Goal: Information Seeking & Learning: Learn about a topic

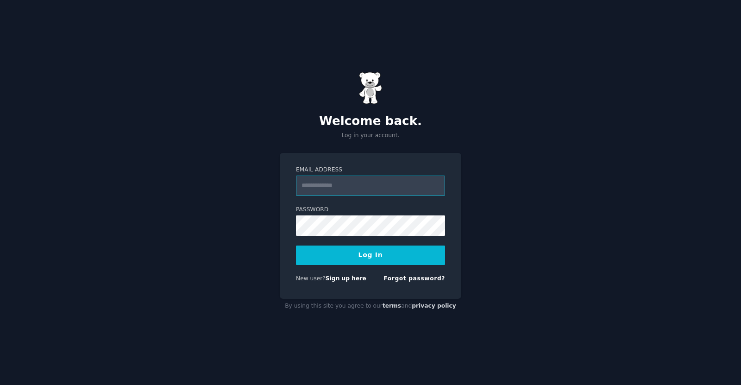
click at [367, 187] on input "Email Address" at bounding box center [370, 185] width 149 height 20
type input "**********"
click at [609, 181] on div "**********" at bounding box center [370, 192] width 741 height 385
click at [347, 278] on link "Sign up here" at bounding box center [346, 278] width 41 height 6
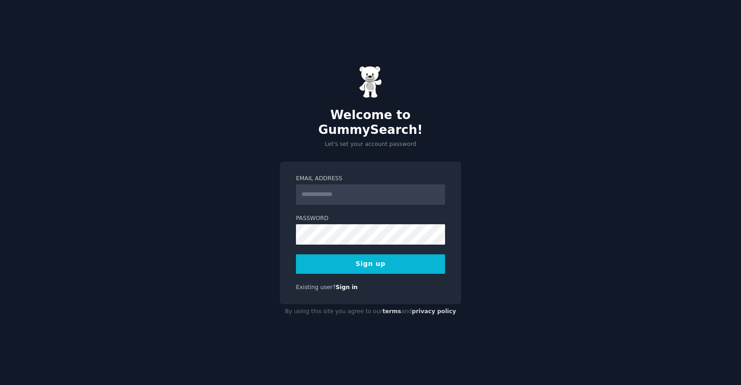
click at [357, 197] on form "Email Address Password Sign up" at bounding box center [370, 224] width 149 height 99
click at [358, 191] on input "Email Address" at bounding box center [370, 194] width 149 height 20
type input "**********"
click at [374, 254] on button "Sign up" at bounding box center [370, 263] width 149 height 19
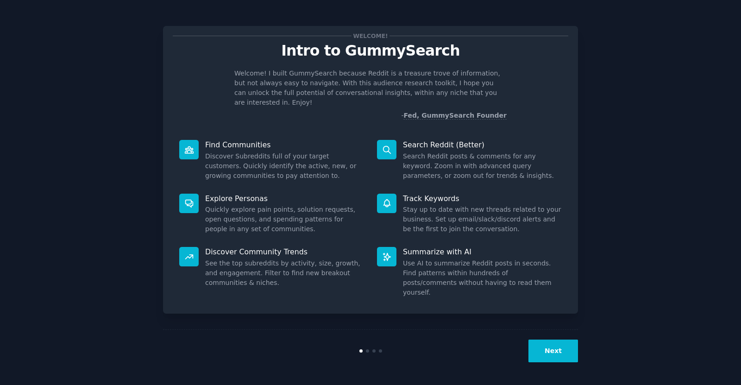
click at [700, 265] on div "Welcome! Intro to GummySearch Welcome! I built GummySearch because Reddit is a …" at bounding box center [370, 192] width 715 height 359
click at [552, 352] on button "Next" at bounding box center [553, 350] width 50 height 23
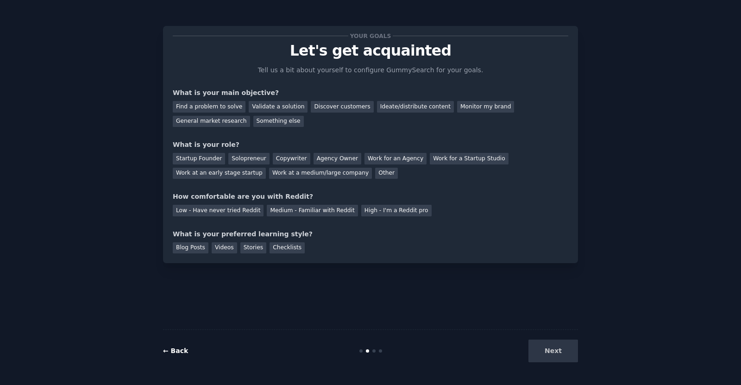
click at [177, 349] on link "← Back" at bounding box center [175, 350] width 25 height 7
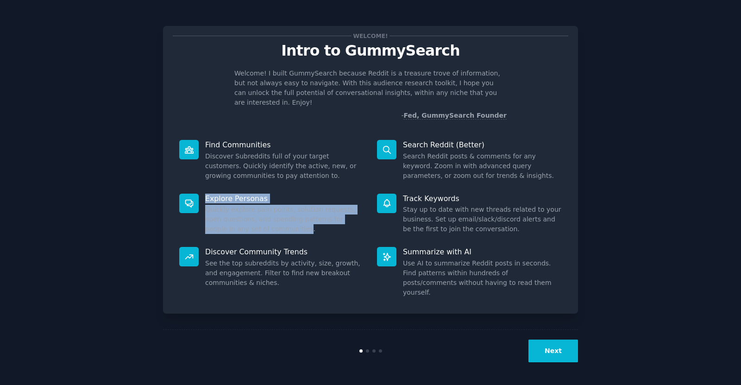
drag, startPoint x: 193, startPoint y: 183, endPoint x: 249, endPoint y: 219, distance: 66.7
click at [249, 219] on div "Explore Personas Quickly explore pain points, solution requests, open questions…" at bounding box center [272, 214] width 198 height 54
click at [249, 219] on dd "Quickly explore pain points, solution requests, open questions, and spending pa…" at bounding box center [284, 219] width 159 height 29
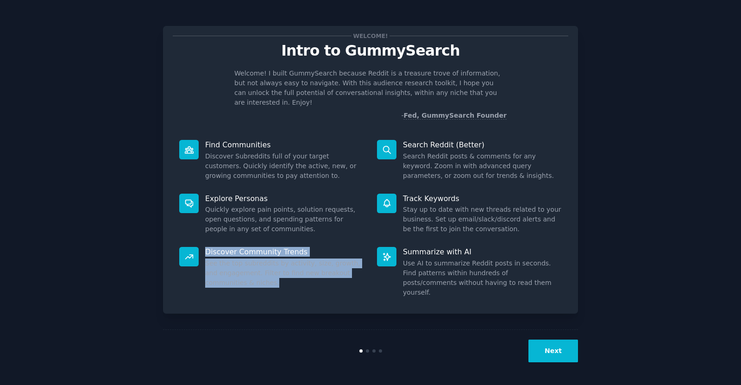
drag, startPoint x: 206, startPoint y: 235, endPoint x: 247, endPoint y: 274, distance: 56.7
click at [247, 274] on div "Discover Community Trends See the top subreddits by activity, size, growth, and…" at bounding box center [272, 271] width 198 height 63
click at [247, 274] on dd "See the top subreddits by activity, size, growth, and engagement. Filter to fin…" at bounding box center [284, 272] width 159 height 29
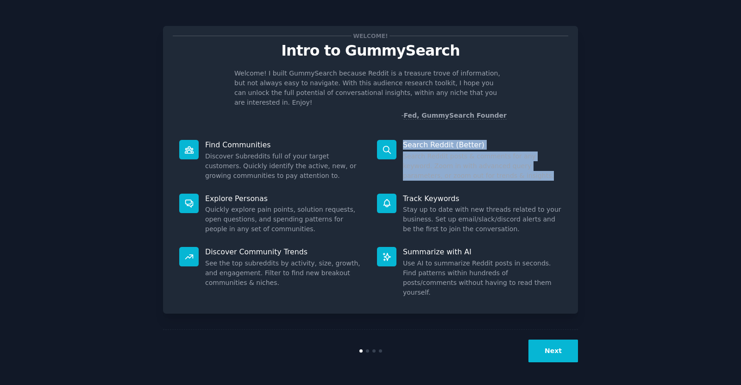
drag, startPoint x: 448, startPoint y: 162, endPoint x: 401, endPoint y: 131, distance: 56.3
click at [401, 133] on div "Search Reddit (Better) Search Reddit posts & comments for any keyword. Zoom in …" at bounding box center [469, 160] width 198 height 54
click at [569, 352] on button "Next" at bounding box center [553, 350] width 50 height 23
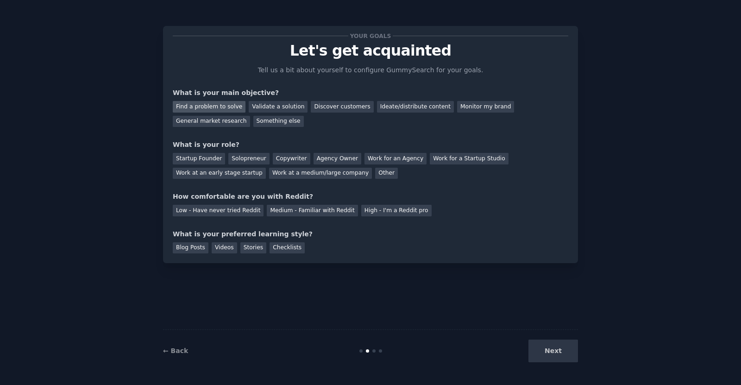
click at [211, 107] on div "Find a problem to solve" at bounding box center [209, 107] width 73 height 12
click at [257, 109] on div "Validate a solution" at bounding box center [278, 107] width 59 height 12
click at [296, 136] on div "Your goals Let's get acquainted Tell us a bit about yourself to configure Gummy…" at bounding box center [370, 145] width 395 height 218
click at [239, 105] on div "Find a problem to solve Validate a solution Discover customers Ideate/distribut…" at bounding box center [370, 112] width 395 height 29
click at [233, 106] on div "Find a problem to solve" at bounding box center [209, 107] width 73 height 12
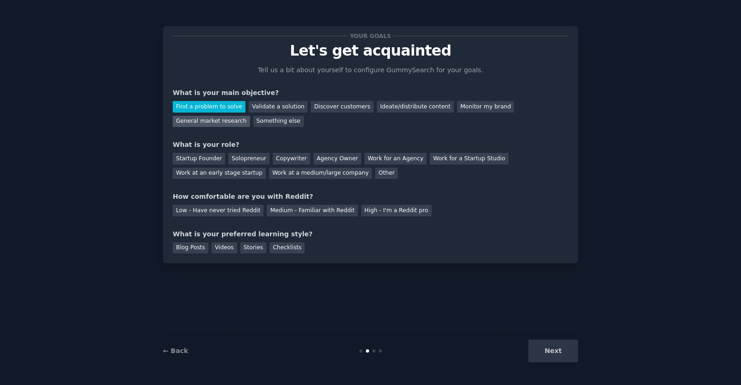
click at [250, 116] on div "General market research" at bounding box center [211, 122] width 77 height 12
click at [213, 156] on div "Startup Founder" at bounding box center [199, 159] width 52 height 12
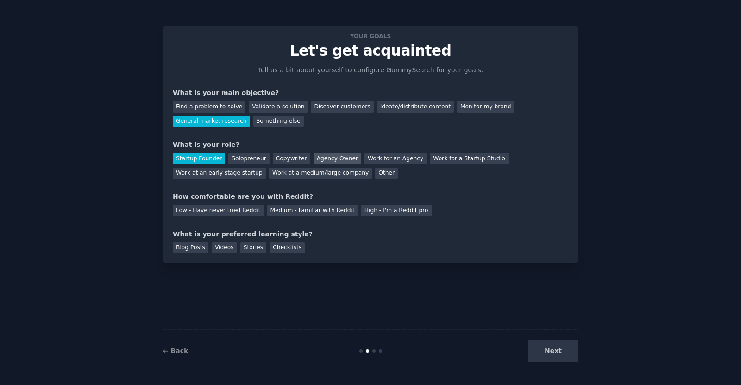
click at [322, 157] on div "Agency Owner" at bounding box center [337, 159] width 48 height 12
click at [293, 211] on div "Medium - Familiar with Reddit" at bounding box center [312, 211] width 91 height 12
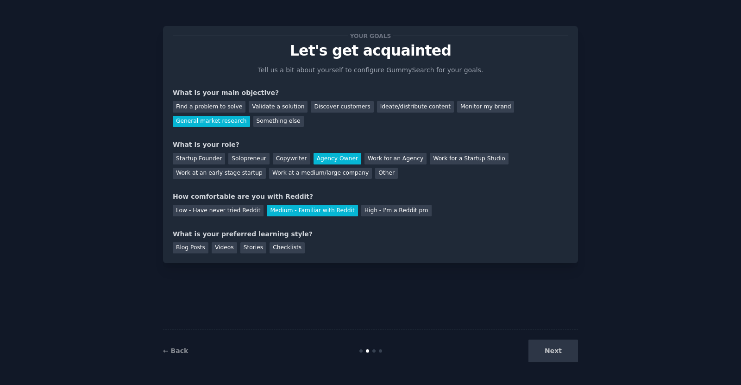
click at [193, 234] on div "What is your preferred learning style?" at bounding box center [370, 234] width 395 height 10
click at [209, 263] on div "Your goals Let's get acquainted Tell us a bit about yourself to configure Gummy…" at bounding box center [370, 144] width 415 height 237
click at [219, 247] on div "Videos" at bounding box center [224, 248] width 25 height 12
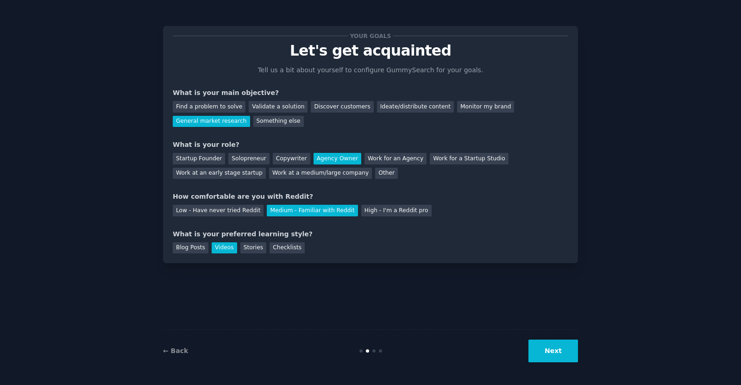
click at [563, 355] on button "Next" at bounding box center [553, 350] width 50 height 23
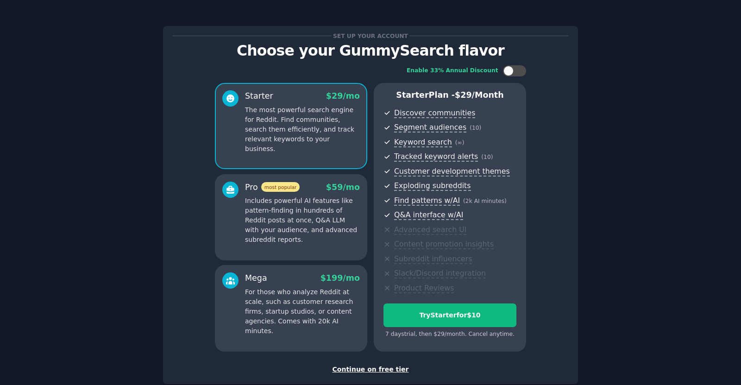
click at [370, 370] on div "Continue on free tier" at bounding box center [370, 369] width 395 height 10
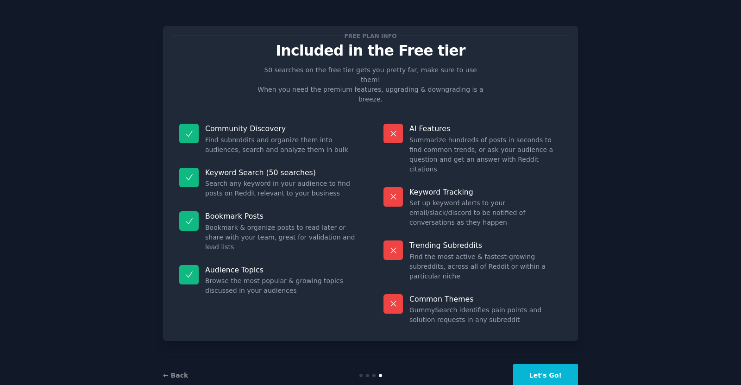
click at [553, 364] on button "Let's Go!" at bounding box center [545, 375] width 65 height 23
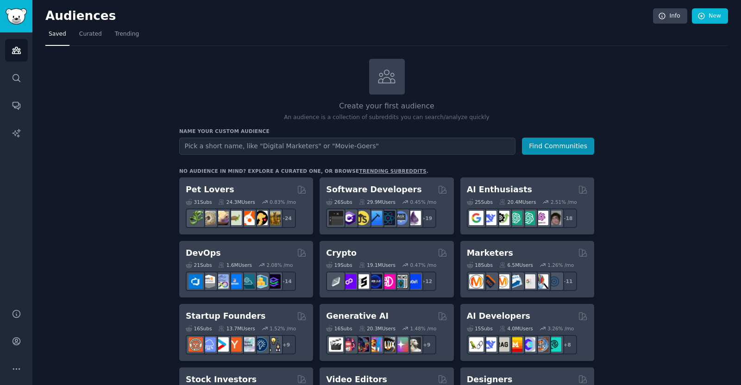
click at [349, 143] on input "text" at bounding box center [347, 146] width 336 height 17
type input "Insurance Agency Owners"
click at [522, 138] on button "Find Communities" at bounding box center [558, 146] width 72 height 17
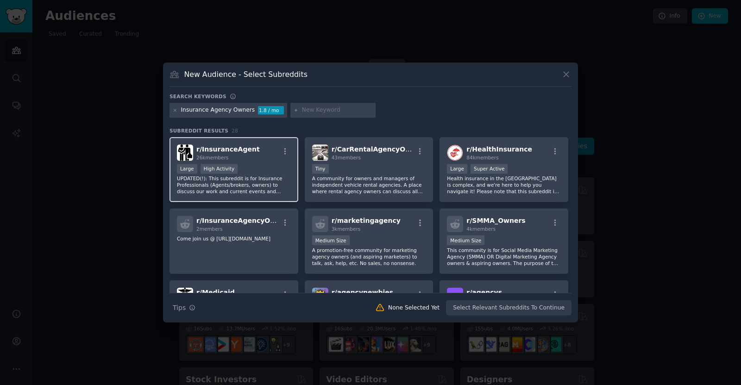
click at [252, 173] on div "Large High Activity" at bounding box center [234, 170] width 114 height 12
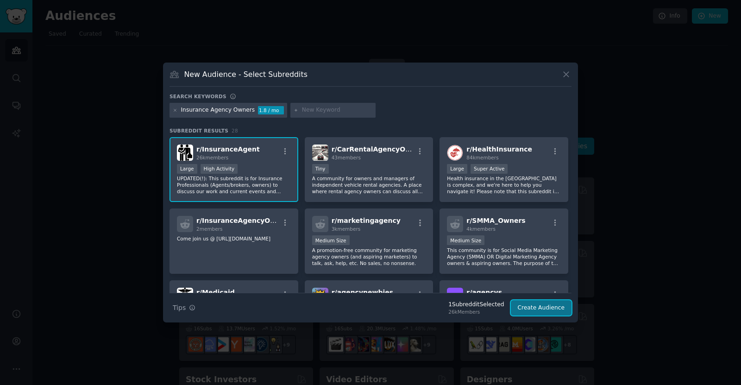
click at [546, 310] on button "Create Audience" at bounding box center [541, 308] width 61 height 16
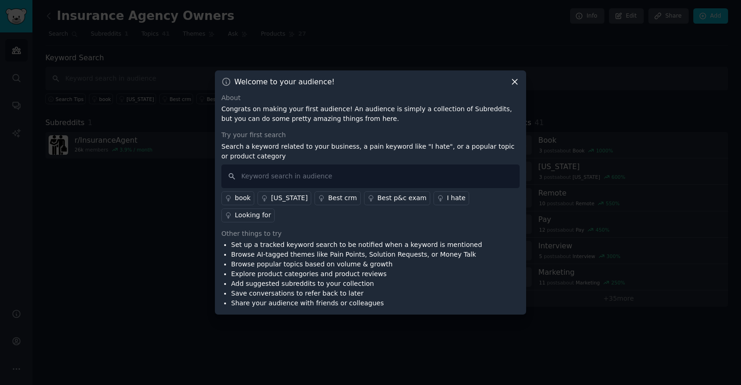
click at [333, 172] on div "Try your first search Search a keyword related to your business, a pain keyword…" at bounding box center [370, 176] width 298 height 92
click at [335, 180] on input "text" at bounding box center [370, 176] width 298 height 24
click at [447, 203] on div "I hate" at bounding box center [456, 198] width 19 height 10
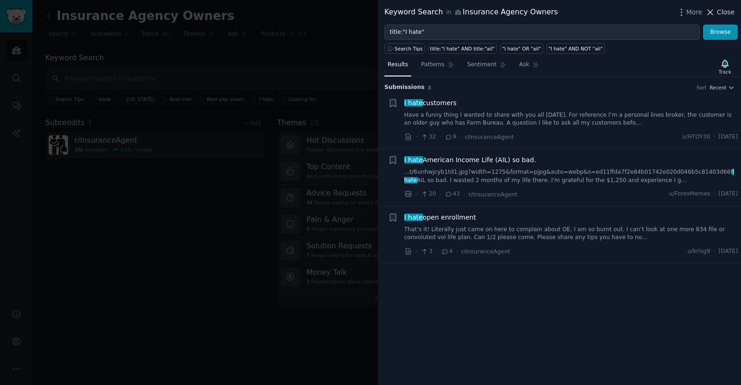
click at [730, 11] on span "Close" at bounding box center [726, 12] width 18 height 10
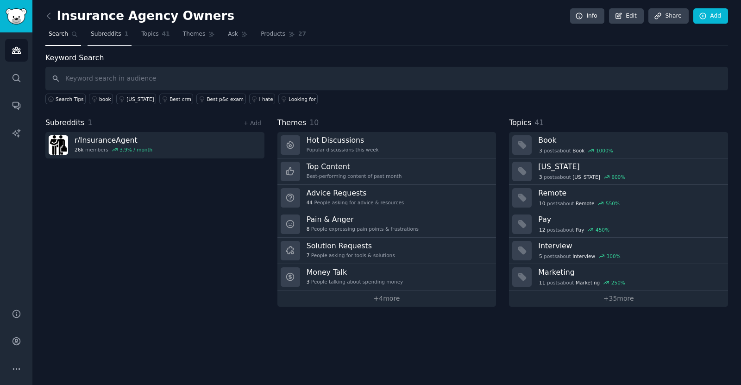
click at [117, 32] on link "Subreddits 1" at bounding box center [110, 36] width 44 height 19
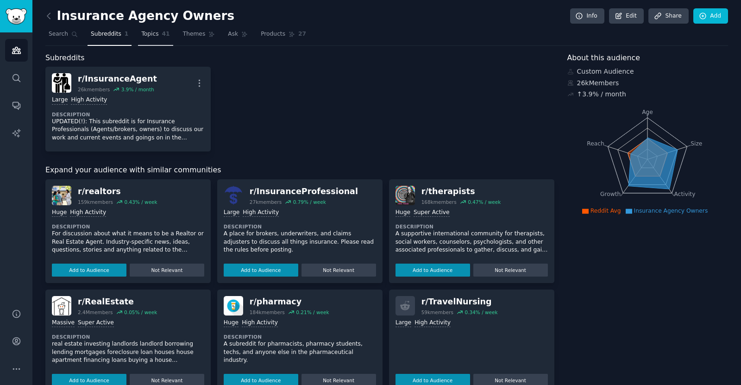
click at [141, 34] on span "Topics" at bounding box center [149, 34] width 17 height 8
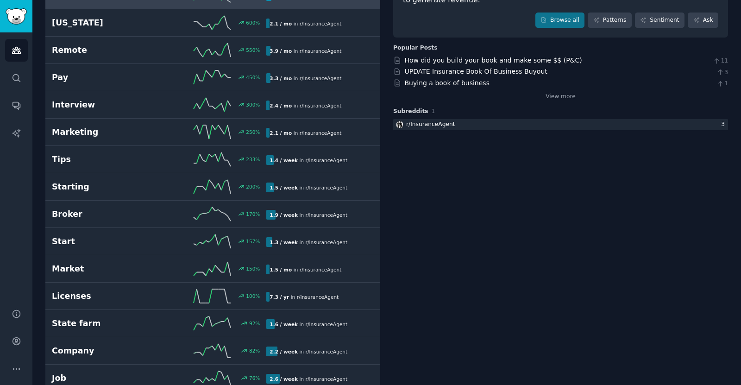
scroll to position [139, 0]
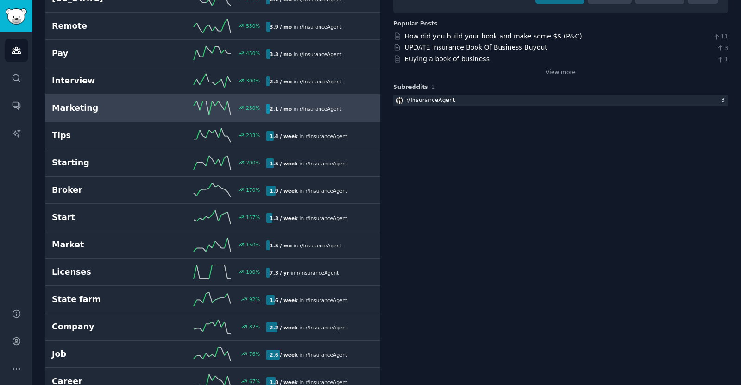
click at [160, 108] on div "250 %" at bounding box center [212, 108] width 107 height 14
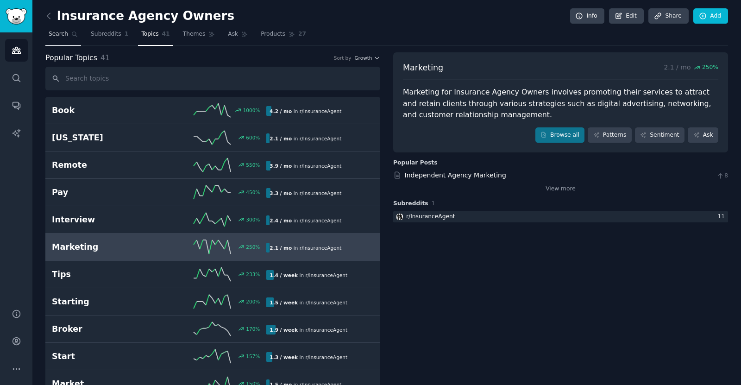
click at [63, 36] on span "Search" at bounding box center [58, 34] width 19 height 8
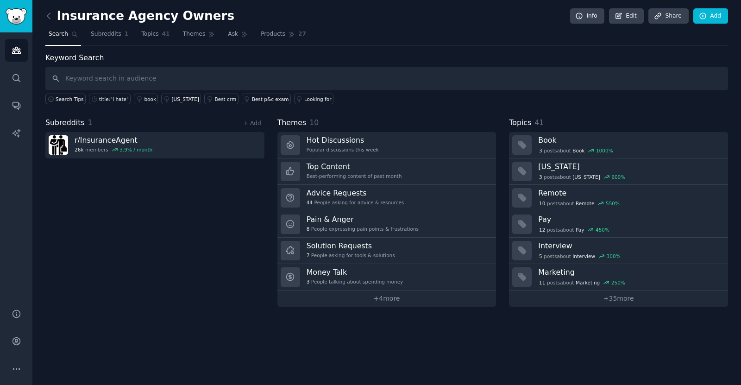
click at [138, 77] on input "text" at bounding box center [386, 79] width 683 height 24
type input "marketing"
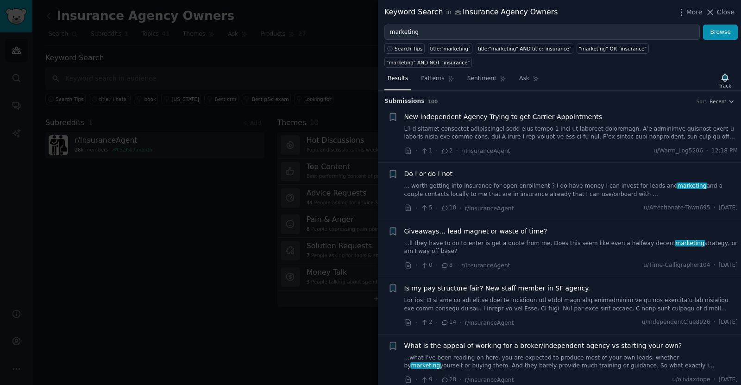
click at [701, 18] on div "Keyword Search in Insurance Agency Owners More Close" at bounding box center [559, 12] width 363 height 25
click at [691, 16] on span "More" at bounding box center [694, 12] width 16 height 10
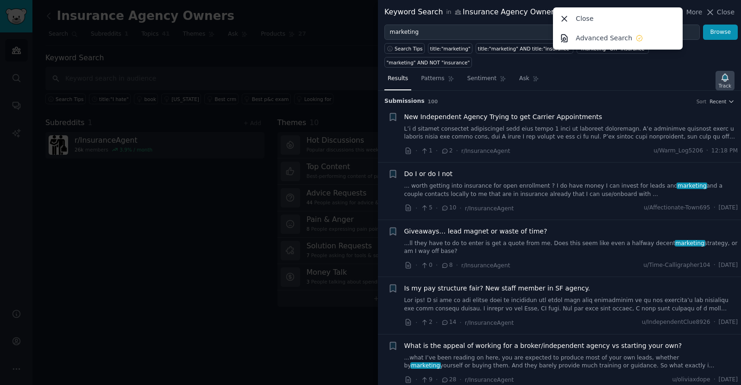
click at [731, 82] on div "Track" at bounding box center [725, 85] width 13 height 6
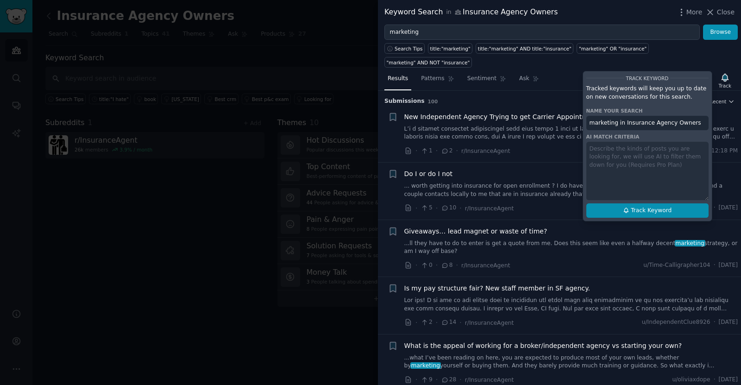
click at [647, 207] on span "Track Keyword" at bounding box center [651, 211] width 41 height 8
type input "marketing in Insurance Agency Owners"
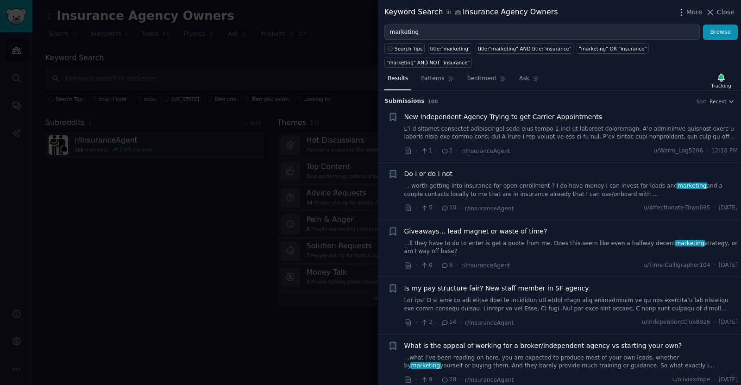
click at [533, 125] on link at bounding box center [571, 133] width 334 height 16
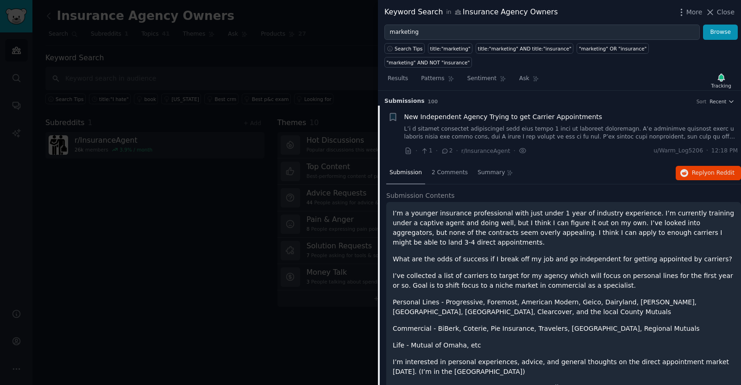
scroll to position [14, 0]
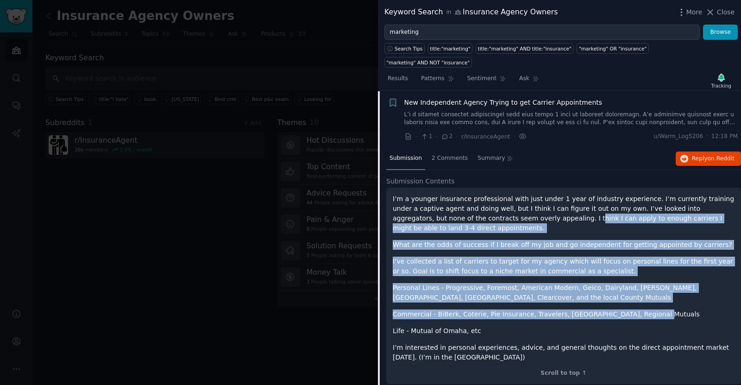
drag, startPoint x: 493, startPoint y: 205, endPoint x: 631, endPoint y: 288, distance: 161.0
click at [631, 288] on div "I’m a younger insurance professional with just under 1 year of industry experie…" at bounding box center [564, 278] width 342 height 168
click at [631, 309] on p "Commercial - BiBerk, Coterie, Pie Insurance, Travelers, The Hartford, Regional …" at bounding box center [564, 314] width 342 height 10
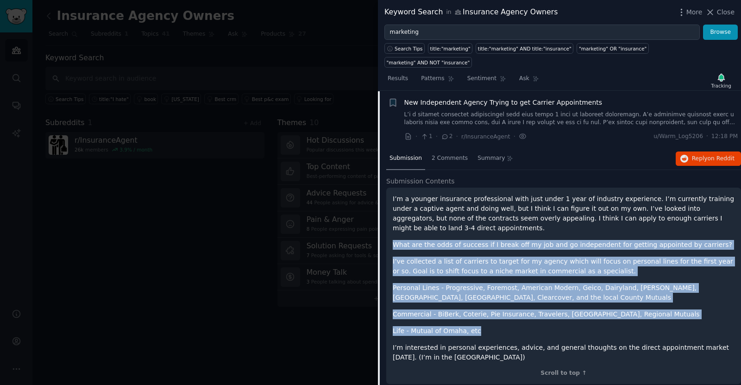
drag, startPoint x: 395, startPoint y: 214, endPoint x: 684, endPoint y: 306, distance: 303.4
click at [684, 306] on div "I’m a younger insurance professional with just under 1 year of industry experie…" at bounding box center [564, 278] width 342 height 168
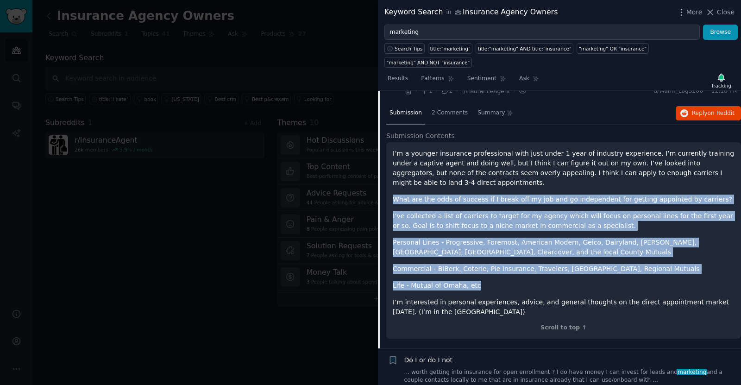
scroll to position [61, 0]
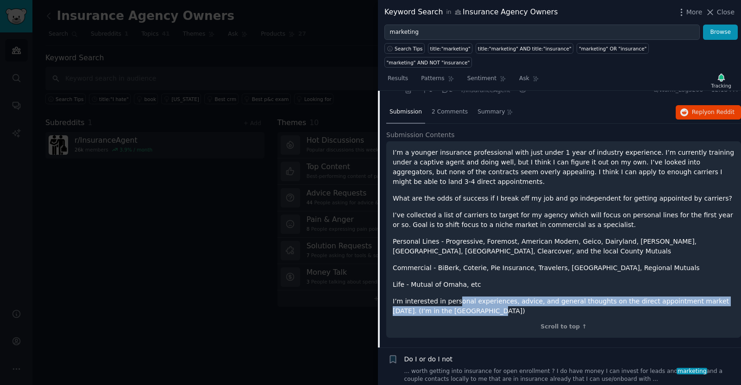
drag, startPoint x: 452, startPoint y: 277, endPoint x: 531, endPoint y: 288, distance: 79.4
click at [531, 296] on p "I’m interested in personal experiences, advice, and general thoughts on the dir…" at bounding box center [564, 305] width 342 height 19
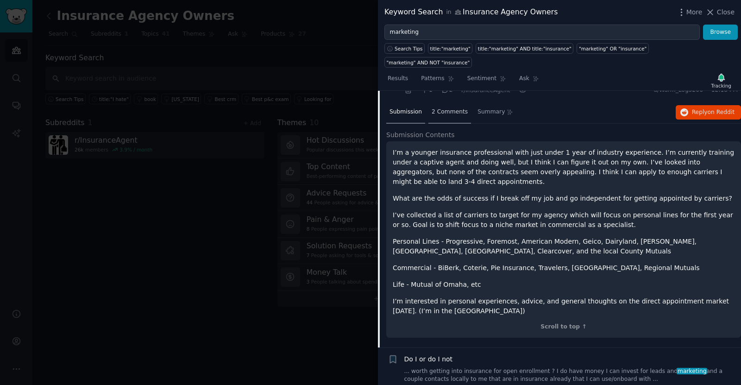
click at [448, 108] on span "2 Comments" at bounding box center [450, 112] width 36 height 8
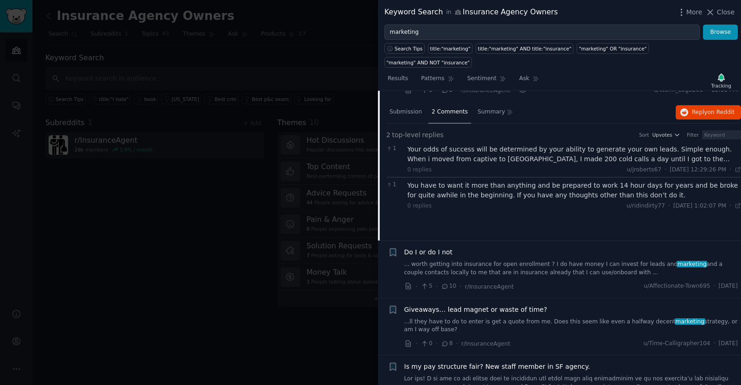
click at [491, 144] on div "Your odds of success will be determined by your ability to generate your own le…" at bounding box center [574, 153] width 334 height 19
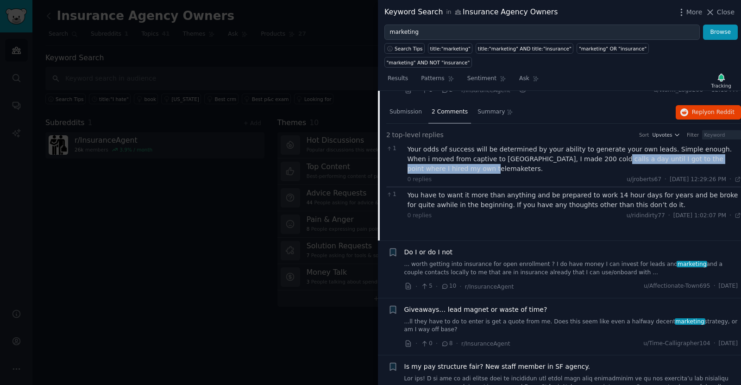
drag, startPoint x: 545, startPoint y: 142, endPoint x: 720, endPoint y: 148, distance: 174.7
click at [720, 148] on div "Your odds of success will be determined by your ability to generate your own le…" at bounding box center [574, 158] width 334 height 29
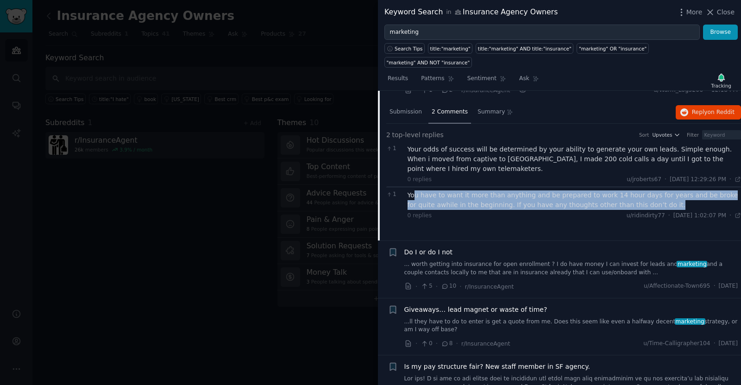
drag, startPoint x: 414, startPoint y: 171, endPoint x: 632, endPoint y: 180, distance: 218.3
click at [632, 190] on div "You have to want it more than anything and be prepared to work 14 hour days for…" at bounding box center [574, 199] width 334 height 19
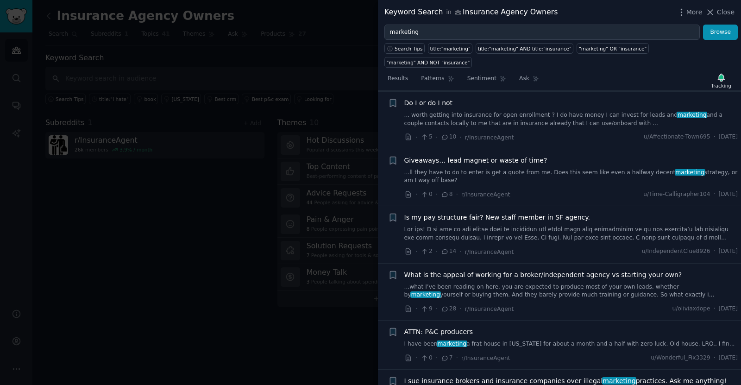
scroll to position [139, 0]
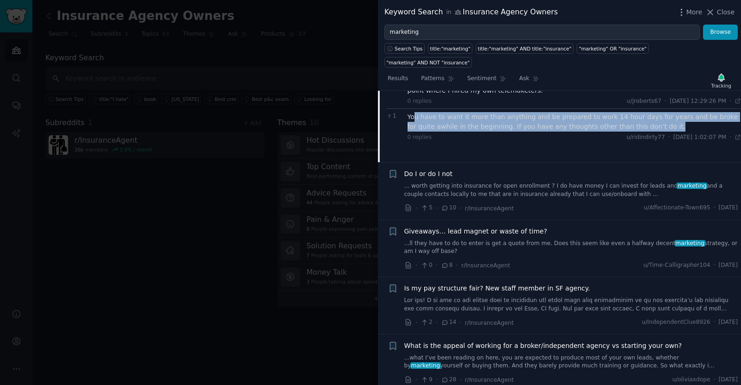
click at [573, 182] on link "... worth getting into insurance for open enrollment ? I do have money I can in…" at bounding box center [571, 190] width 334 height 16
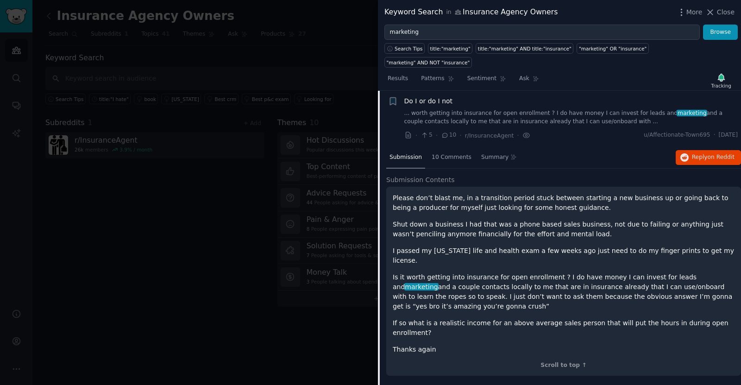
scroll to position [72, 0]
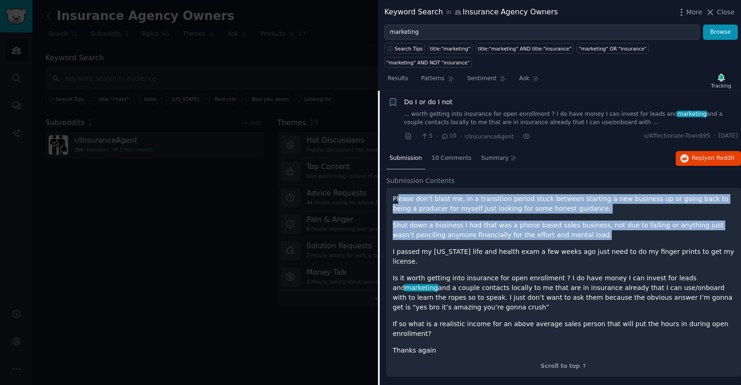
drag, startPoint x: 398, startPoint y: 185, endPoint x: 581, endPoint y: 220, distance: 186.8
click at [581, 220] on div "Please don’t blast me, in a transition period stuck between starting a new busi…" at bounding box center [564, 274] width 342 height 161
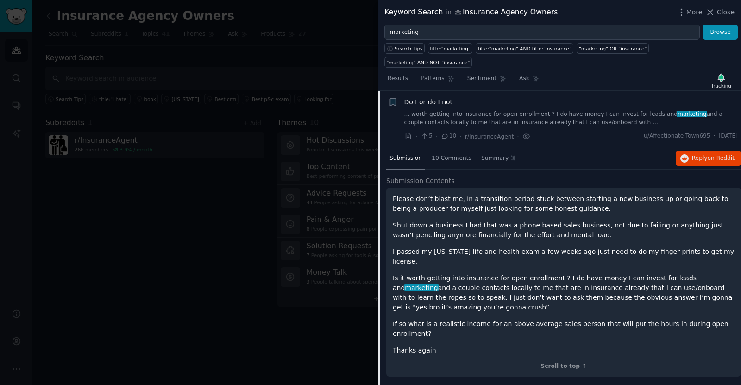
click at [529, 229] on div "Please don’t blast me, in a transition period stuck between starting a new busi…" at bounding box center [564, 274] width 342 height 161
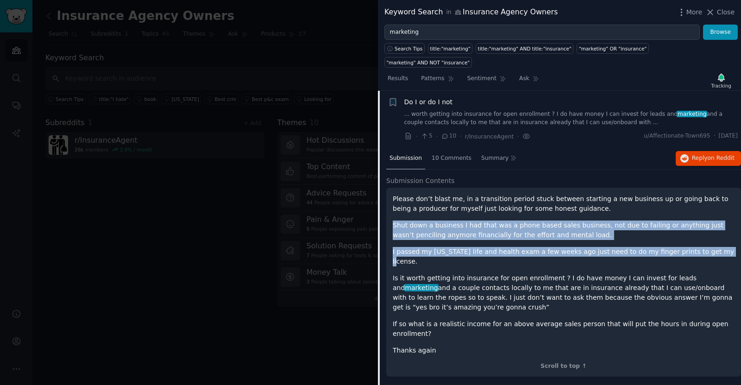
drag, startPoint x: 400, startPoint y: 211, endPoint x: 692, endPoint y: 238, distance: 293.5
click at [692, 238] on div "Please don’t blast me, in a transition period stuck between starting a new busi…" at bounding box center [564, 274] width 342 height 161
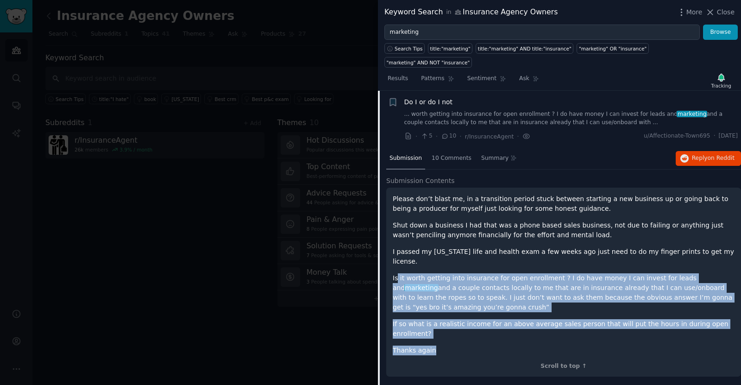
drag, startPoint x: 415, startPoint y: 249, endPoint x: 539, endPoint y: 305, distance: 135.1
click at [539, 305] on div "Please don’t blast me, in a transition period stuck between starting a new busi…" at bounding box center [564, 274] width 342 height 161
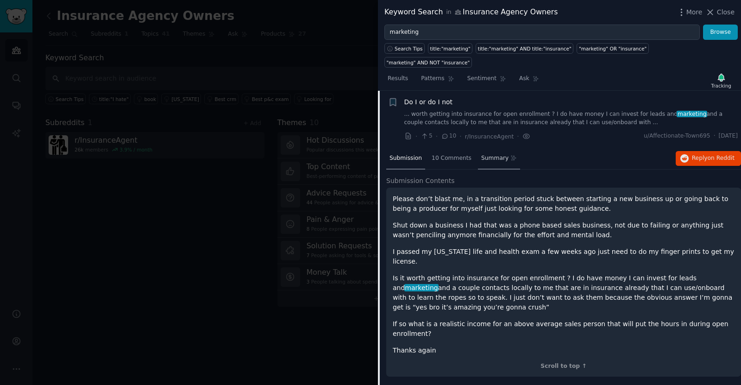
drag, startPoint x: 521, startPoint y: 139, endPoint x: 504, endPoint y: 145, distance: 18.3
click at [521, 148] on div "Submission 10 Comments Summary Reply on Reddit" at bounding box center [563, 159] width 355 height 22
click at [458, 148] on div "10 Comments" at bounding box center [451, 159] width 46 height 22
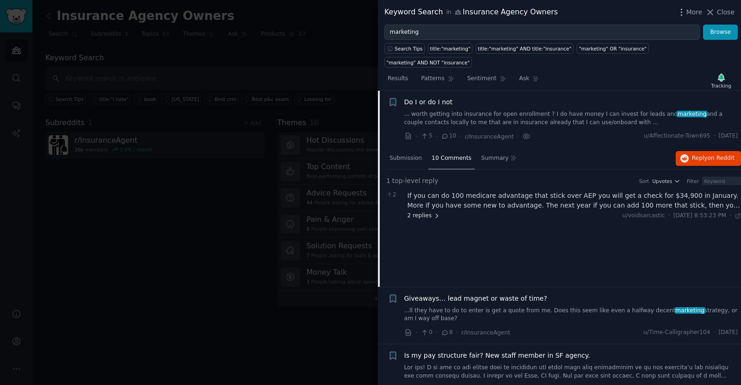
click at [423, 212] on span "2 replies" at bounding box center [423, 216] width 32 height 8
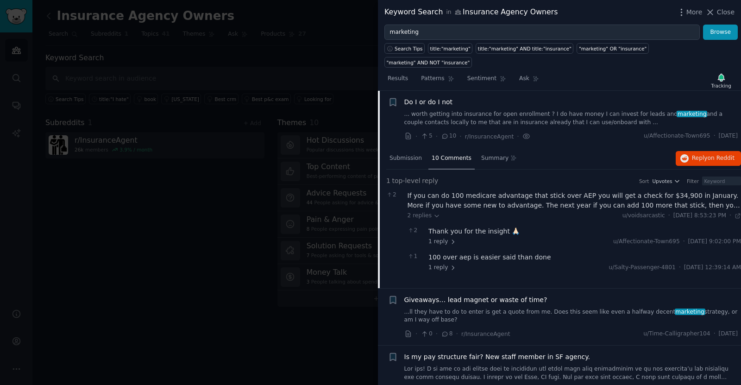
click at [683, 193] on div "If you can do 100 medicare advantage that stick over AEP you will get a check f…" at bounding box center [574, 200] width 334 height 19
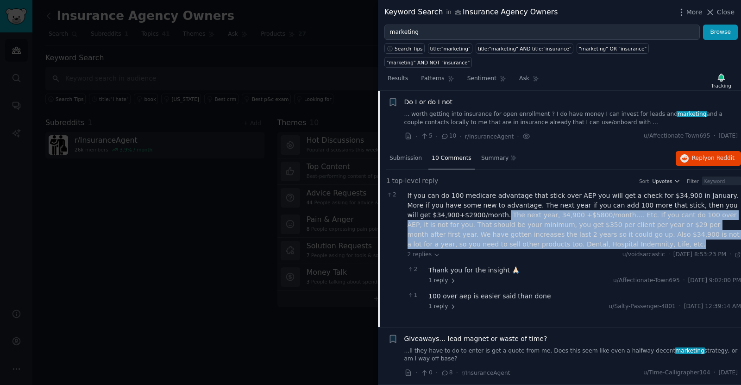
drag, startPoint x: 475, startPoint y: 201, endPoint x: 543, endPoint y: 229, distance: 73.1
click at [543, 229] on div "If you can do 100 medicare advantage that stick over AEP you will get a check f…" at bounding box center [574, 220] width 334 height 58
click at [585, 205] on div "If you can do 100 medicare advantage that stick over AEP you will get a check f…" at bounding box center [574, 220] width 334 height 58
drag, startPoint x: 513, startPoint y: 199, endPoint x: 598, endPoint y: 236, distance: 92.9
click at [598, 236] on div "If you can do 100 medicare advantage that stick over AEP you will get a check f…" at bounding box center [574, 252] width 334 height 123
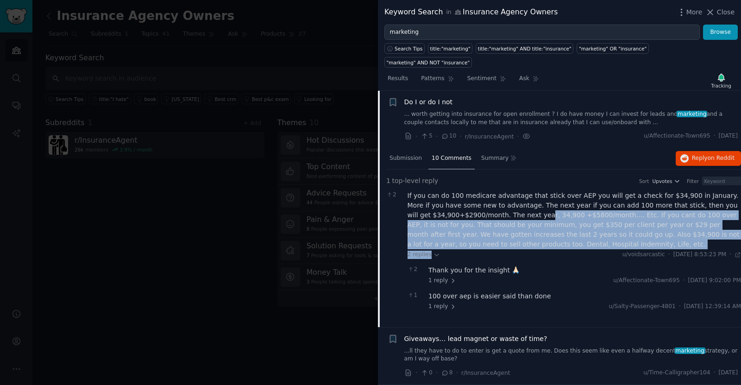
click at [603, 211] on div "If you can do 100 medicare advantage that stick over AEP you will get a check f…" at bounding box center [574, 220] width 334 height 58
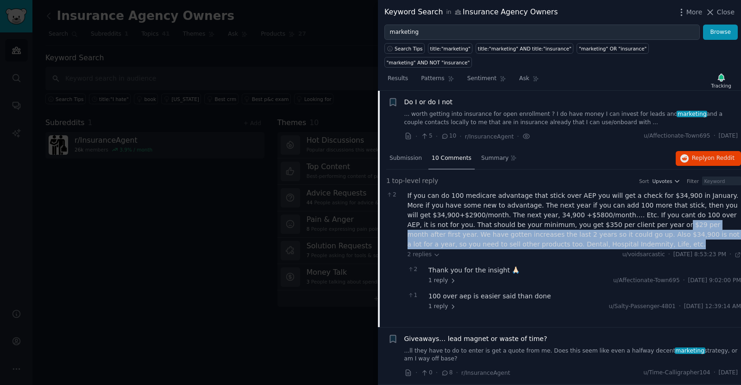
drag, startPoint x: 595, startPoint y: 211, endPoint x: 610, endPoint y: 234, distance: 27.5
click at [610, 234] on div "If you can do 100 medicare advantage that stick over AEP you will get a check f…" at bounding box center [574, 220] width 334 height 58
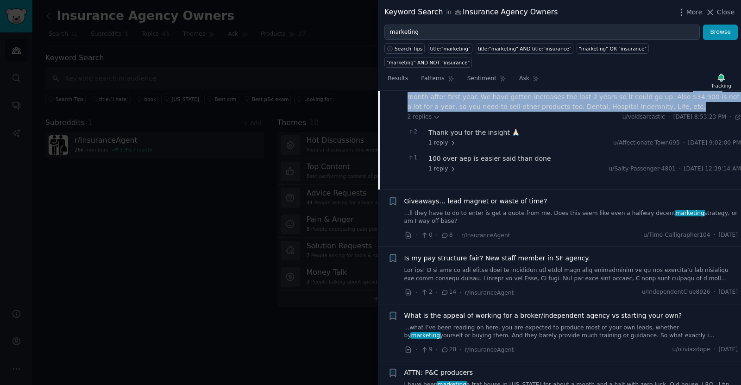
scroll to position [257, 0]
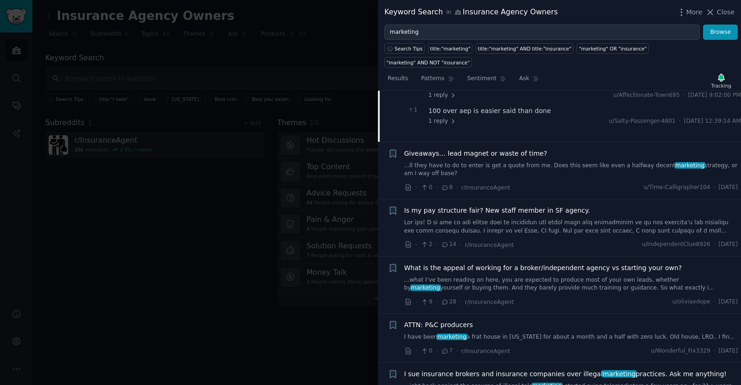
click at [568, 117] on div "2 If you can do 100 medicare advantage that stick over AEP you will get a check…" at bounding box center [563, 67] width 355 height 130
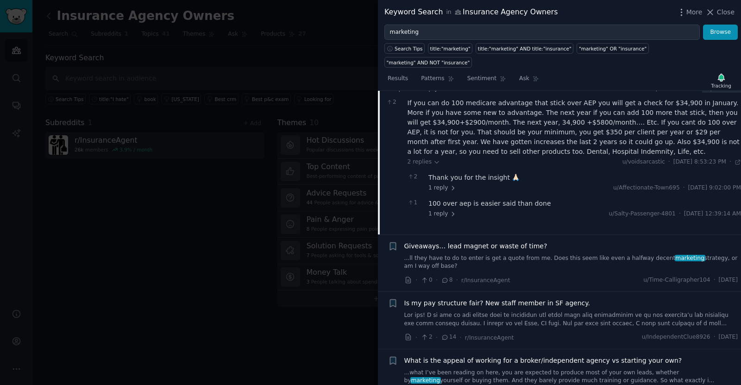
click at [561, 199] on div "100 over aep is easier said than done" at bounding box center [584, 204] width 313 height 10
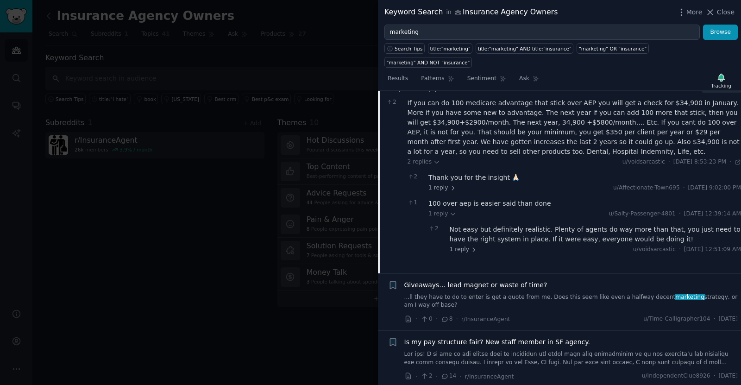
click at [560, 245] on div "1 reply u/voidsarcastic · Wed 8/20/2025, 12:51:09 AM 12:51 AM" at bounding box center [596, 249] width 292 height 8
click at [446, 184] on span "1 reply" at bounding box center [442, 188] width 28 height 8
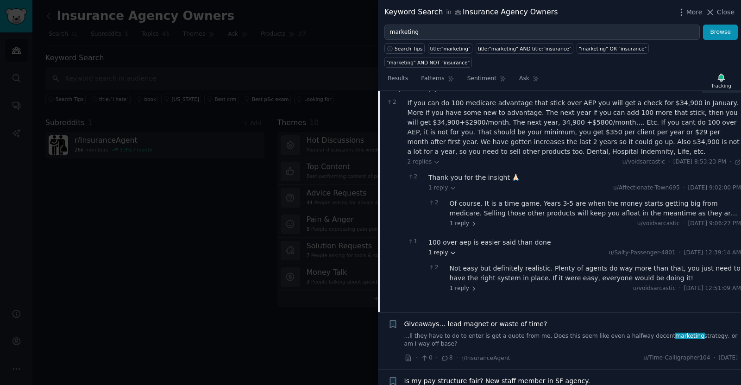
click at [450, 250] on icon at bounding box center [453, 253] width 6 height 6
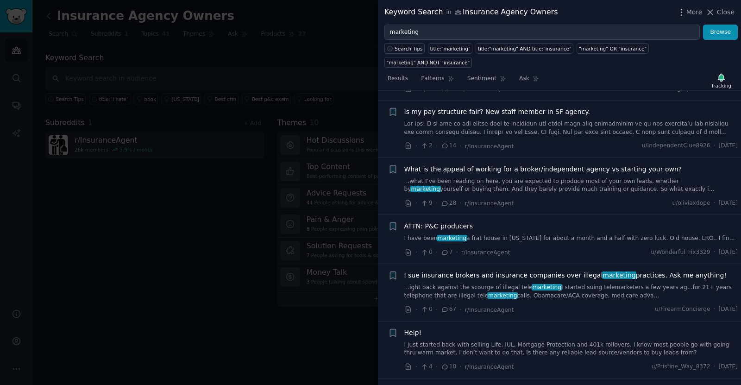
scroll to position [396, 0]
click at [726, 12] on span "Close" at bounding box center [726, 12] width 18 height 10
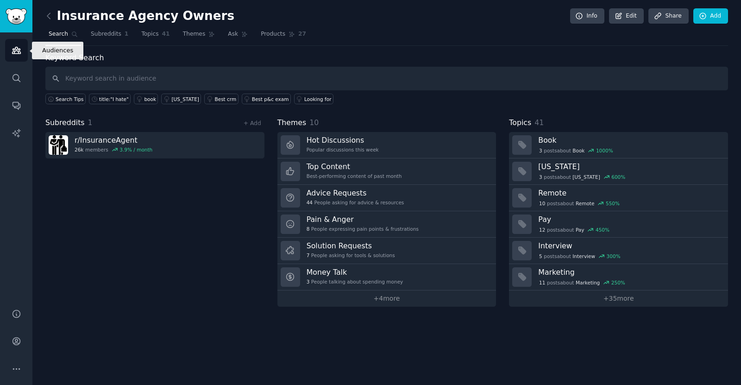
click at [15, 50] on icon "Sidebar" at bounding box center [16, 50] width 8 height 6
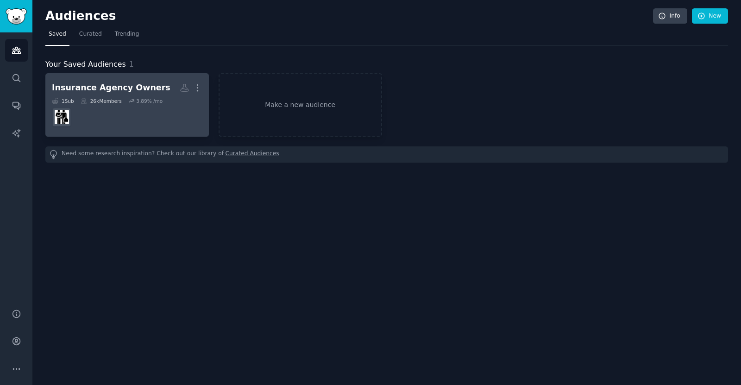
click at [176, 127] on dd at bounding box center [127, 117] width 150 height 26
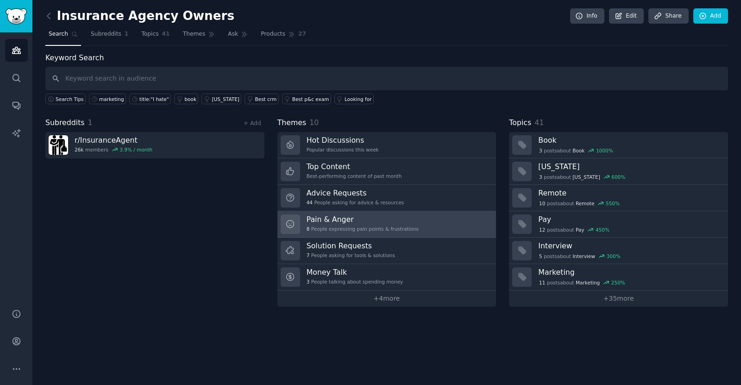
click at [378, 219] on h3 "Pain & Anger" at bounding box center [363, 219] width 112 height 10
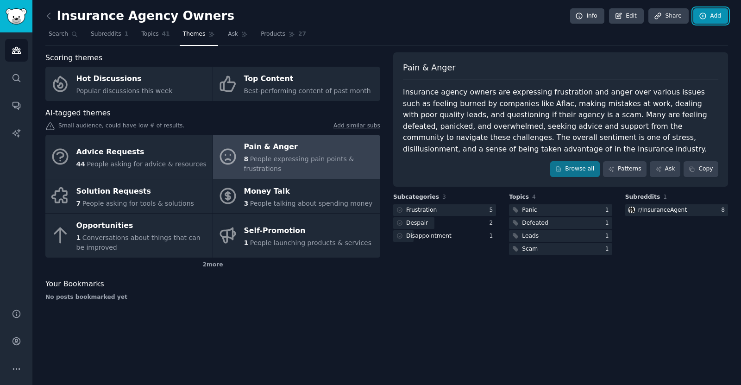
click at [714, 18] on link "Add" at bounding box center [710, 16] width 35 height 16
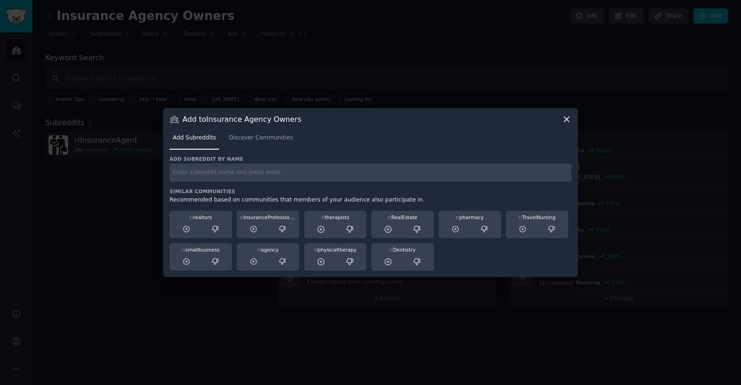
click at [234, 169] on input "text" at bounding box center [370, 172] width 402 height 18
type input "insurance"
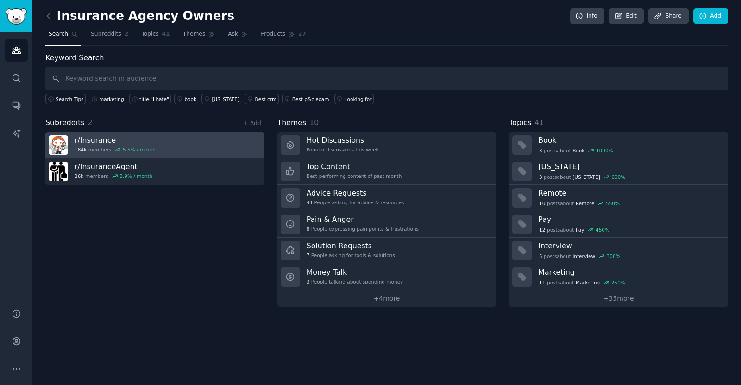
click at [191, 147] on link "r/ Insurance 184k members 5.5 % / month" at bounding box center [154, 145] width 219 height 26
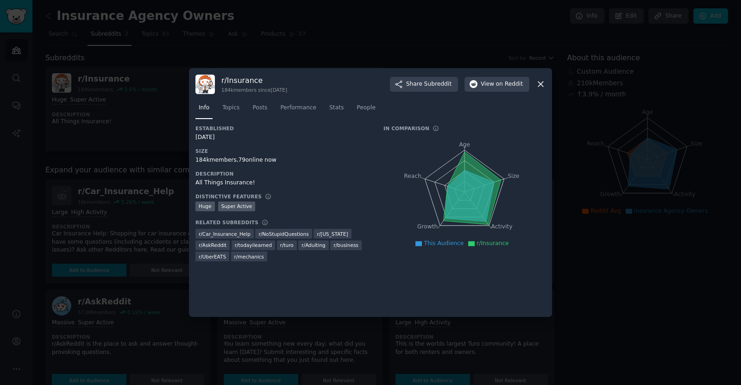
click at [170, 134] on div at bounding box center [370, 192] width 741 height 385
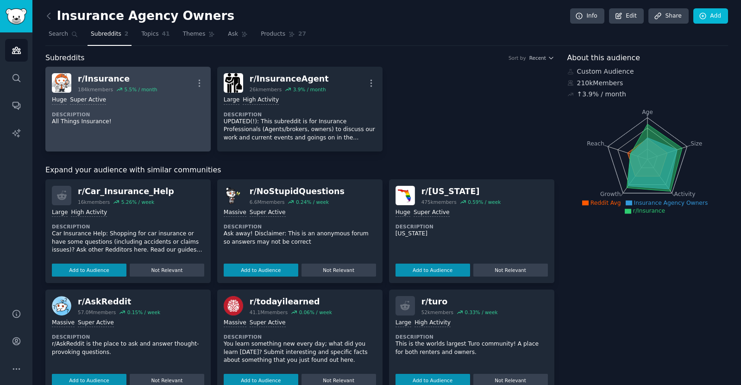
click at [132, 111] on dt "Description" at bounding box center [128, 114] width 152 height 6
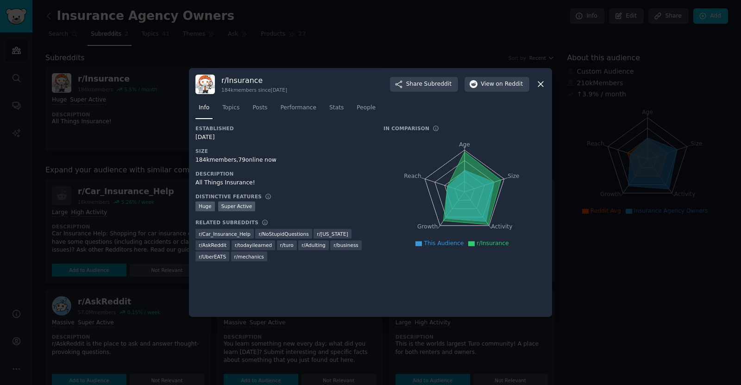
drag, startPoint x: 551, startPoint y: 84, endPoint x: 545, endPoint y: 83, distance: 5.2
click at [551, 84] on div "r/ Insurance 184k members since 01/28/2009 Share Subreddit View on Reddit Info …" at bounding box center [370, 192] width 363 height 249
drag, startPoint x: 539, startPoint y: 83, endPoint x: 362, endPoint y: 70, distance: 177.8
click at [538, 84] on icon at bounding box center [541, 84] width 10 height 10
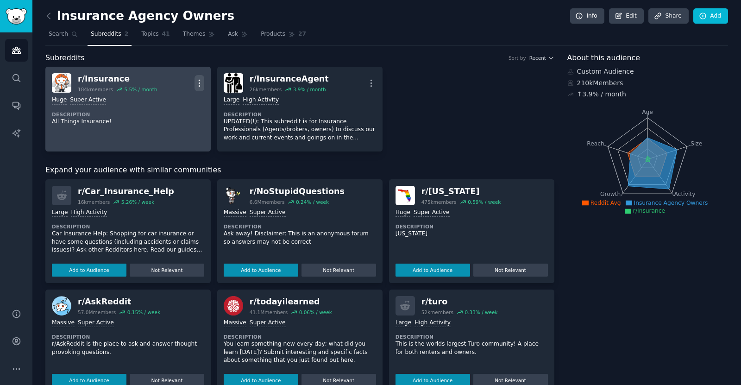
click at [201, 81] on icon "button" at bounding box center [199, 83] width 10 height 10
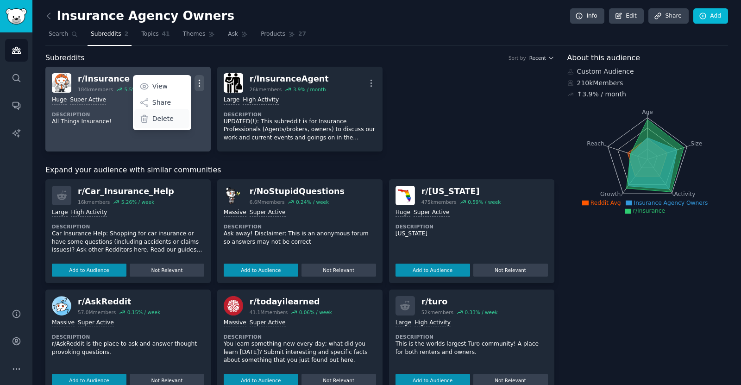
click at [169, 118] on p "Delete" at bounding box center [162, 119] width 21 height 10
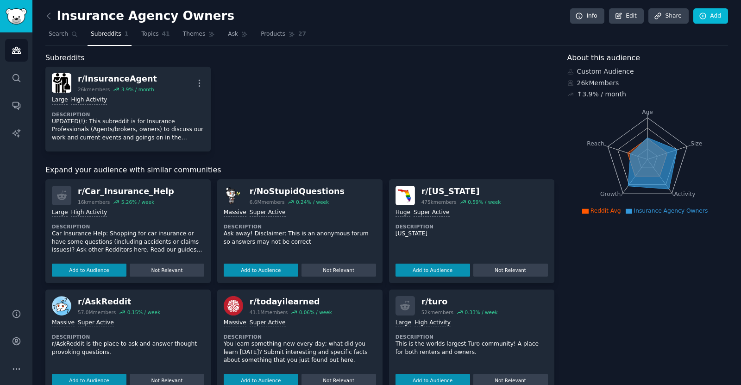
click at [308, 94] on div "r/ InsuranceAgent 26k members 3.9 % / month More Large High Activity Descriptio…" at bounding box center [299, 109] width 509 height 85
click at [13, 50] on icon "Sidebar" at bounding box center [16, 50] width 8 height 6
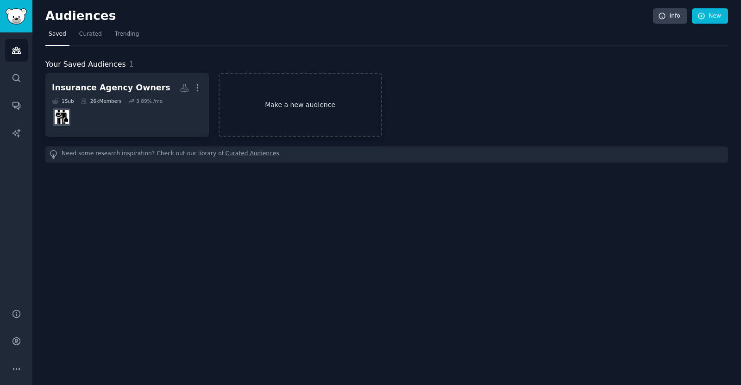
click at [319, 102] on link "Make a new audience" at bounding box center [300, 104] width 163 height 63
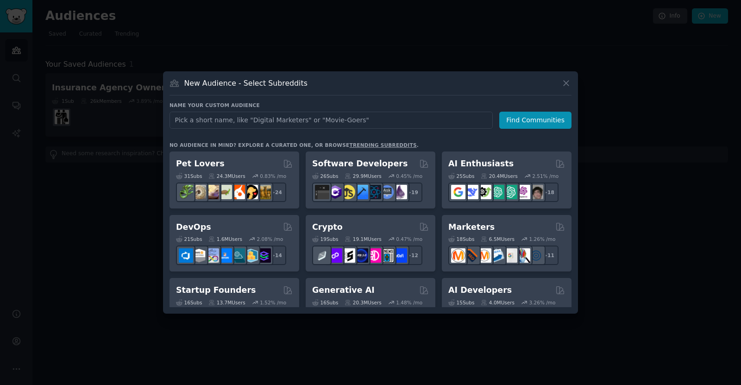
click at [422, 38] on div at bounding box center [370, 192] width 741 height 385
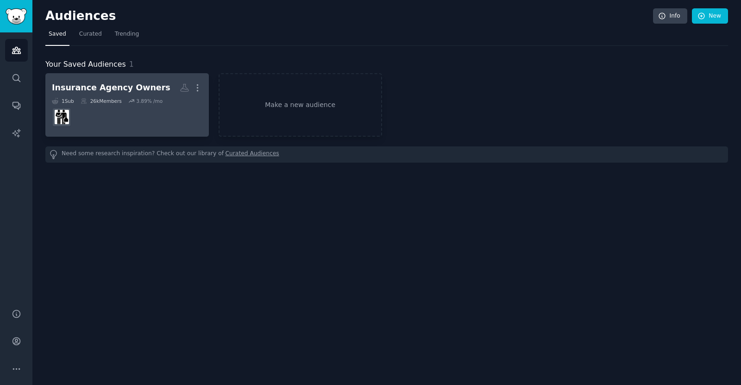
click at [175, 90] on h2 "Insurance Agency Owners Custom Audience More" at bounding box center [127, 88] width 150 height 16
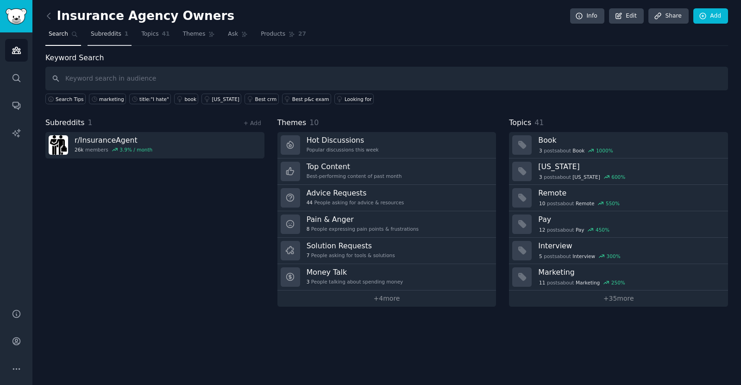
click at [88, 32] on link "Subreddits 1" at bounding box center [110, 36] width 44 height 19
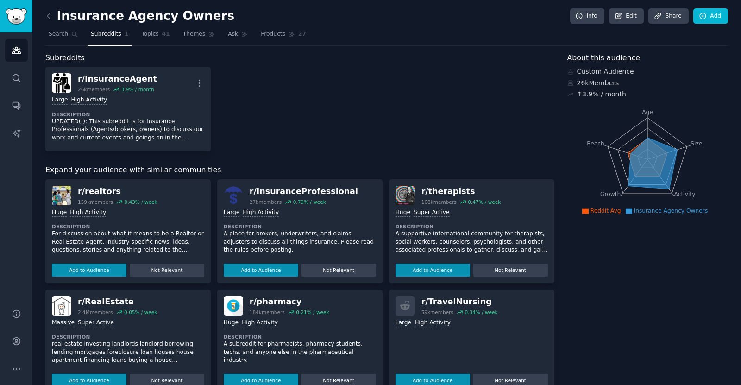
click at [671, 54] on h2 "About this audience" at bounding box center [647, 58] width 161 height 12
click at [713, 16] on link "Add" at bounding box center [710, 16] width 35 height 16
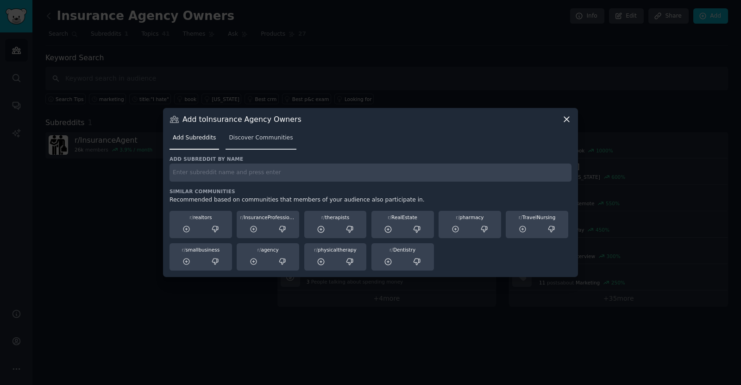
click at [257, 129] on div "Add Subreddits Discover Communities" at bounding box center [370, 139] width 402 height 31
click at [285, 134] on link "Discover Communities" at bounding box center [261, 140] width 70 height 19
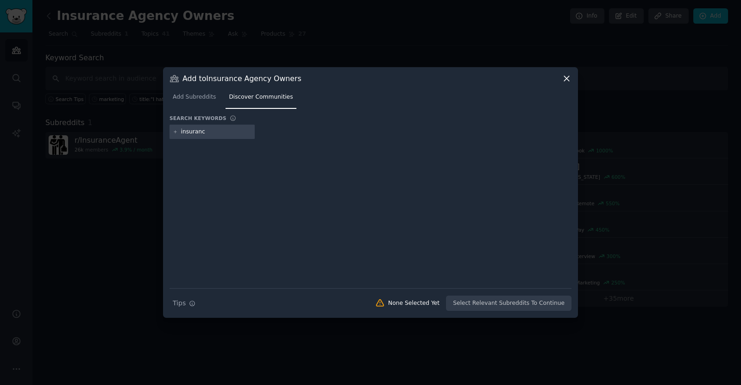
type input "insurance"
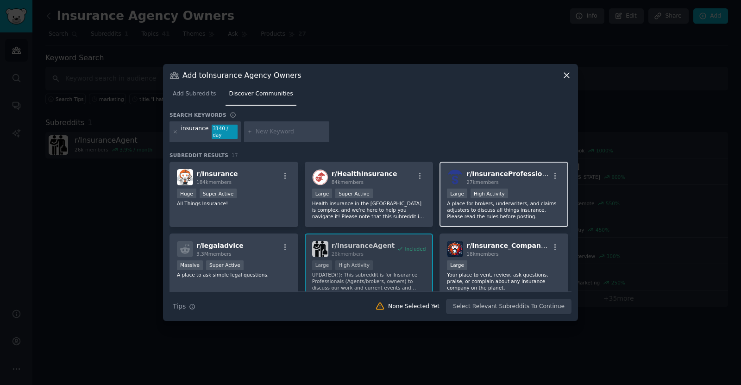
click at [535, 212] on p "A place for brokers, underwriters, and claims adjusters to discuss all things i…" at bounding box center [504, 209] width 114 height 19
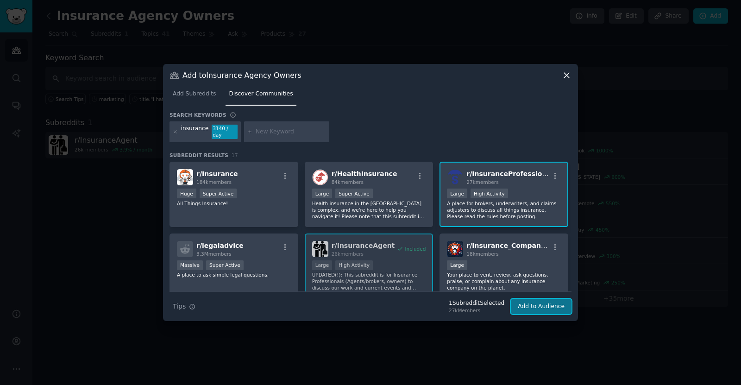
click at [538, 304] on button "Add to Audience" at bounding box center [541, 307] width 61 height 16
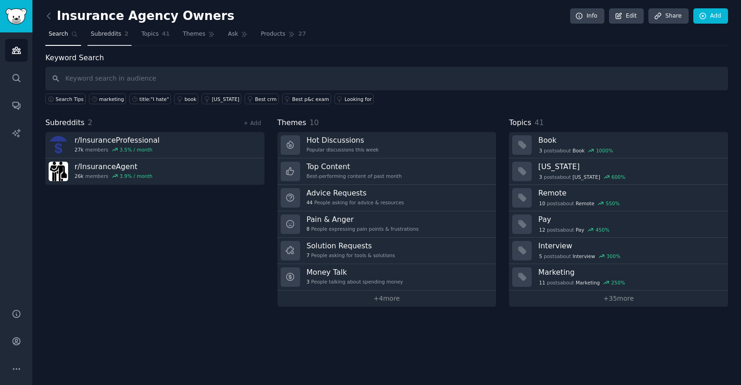
click at [107, 37] on span "Subreddits" at bounding box center [106, 34] width 31 height 8
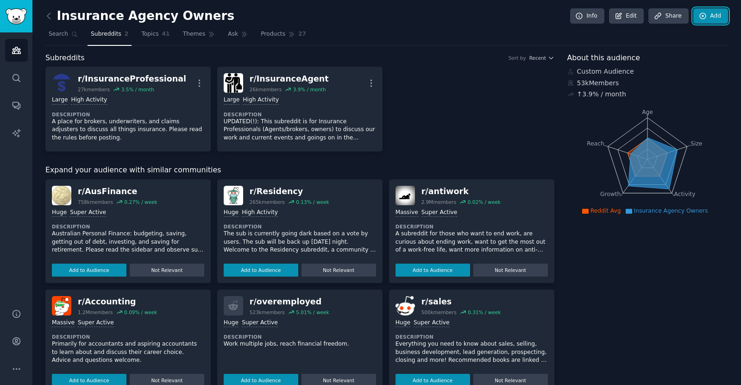
click at [712, 10] on link "Add" at bounding box center [710, 16] width 35 height 16
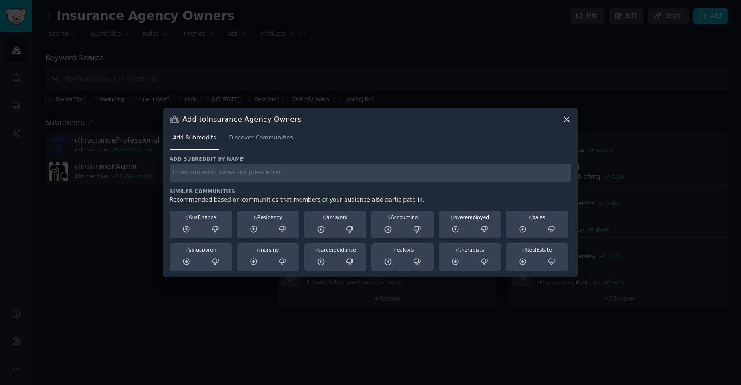
click at [240, 152] on div "Add Subreddits Discover Communities" at bounding box center [370, 139] width 402 height 31
click at [253, 130] on div "Add Subreddits Discover Communities" at bounding box center [370, 139] width 402 height 31
click at [252, 134] on span "Discover Communities" at bounding box center [261, 138] width 64 height 8
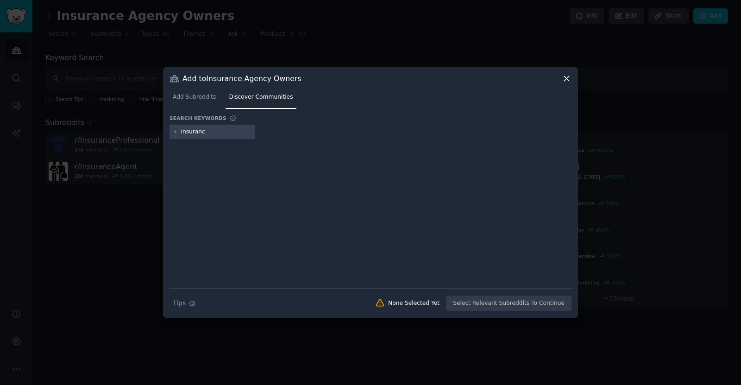
type input "insurance"
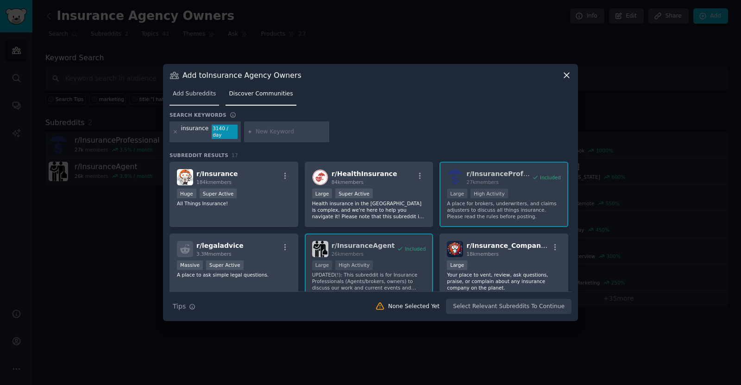
click at [201, 98] on span "Add Subreddits" at bounding box center [194, 94] width 43 height 8
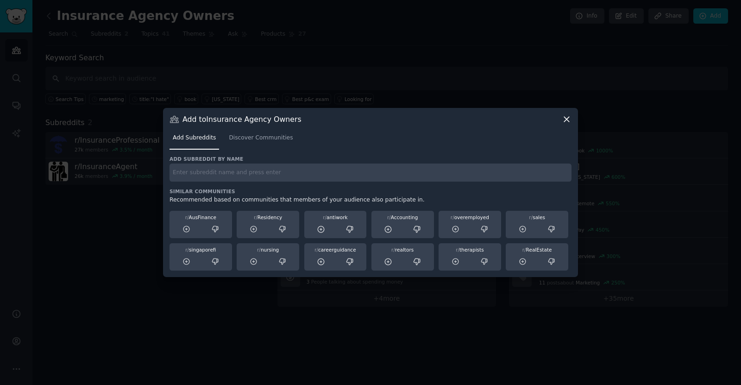
click at [564, 122] on icon at bounding box center [566, 119] width 5 height 5
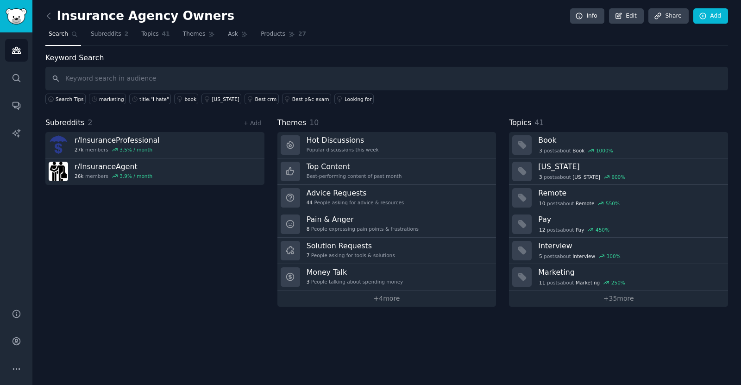
click at [195, 275] on div "Subreddits 2 + Add r/ InsuranceProfessional 27k members 3.5 % / month r/ Insura…" at bounding box center [154, 211] width 219 height 189
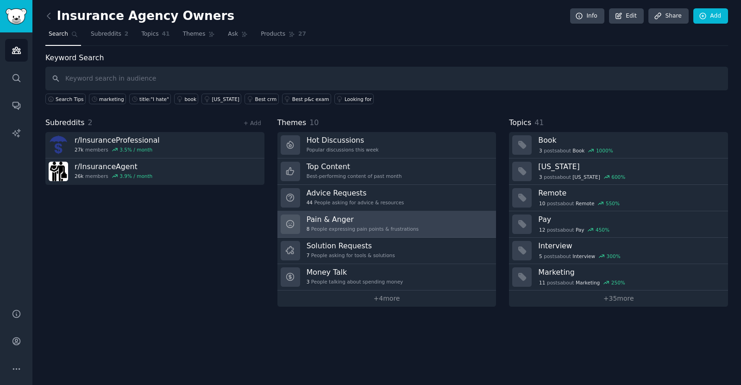
click at [337, 225] on div "Pain & Anger 8 People expressing pain points & frustrations" at bounding box center [363, 223] width 112 height 19
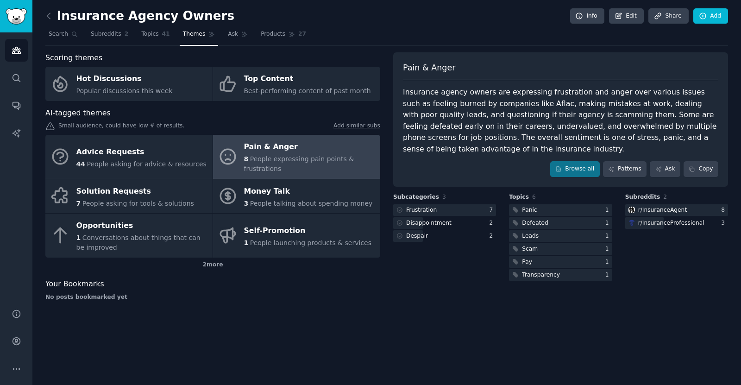
click at [140, 126] on div "Small audience, could have low # of results. Add similar subs" at bounding box center [212, 127] width 335 height 10
click at [240, 292] on div "Your Bookmarks No posts bookmarked yet" at bounding box center [212, 289] width 335 height 23
click at [213, 265] on div "2 more" at bounding box center [212, 264] width 335 height 15
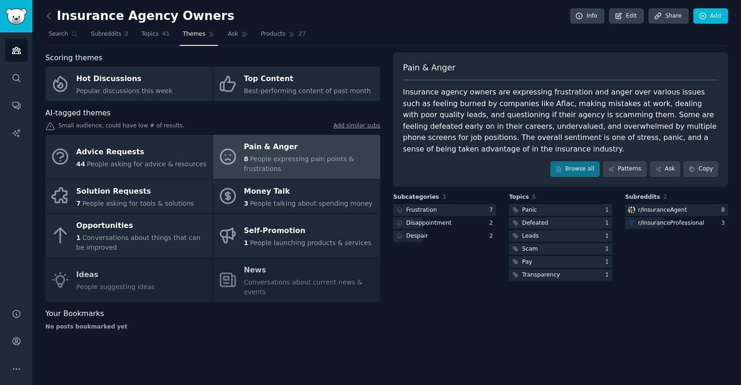
drag, startPoint x: 123, startPoint y: 279, endPoint x: 136, endPoint y: 283, distance: 13.5
click at [123, 279] on div "Advice Requests 44 People asking for advice & resources Pain & Anger 8 People e…" at bounding box center [212, 218] width 335 height 167
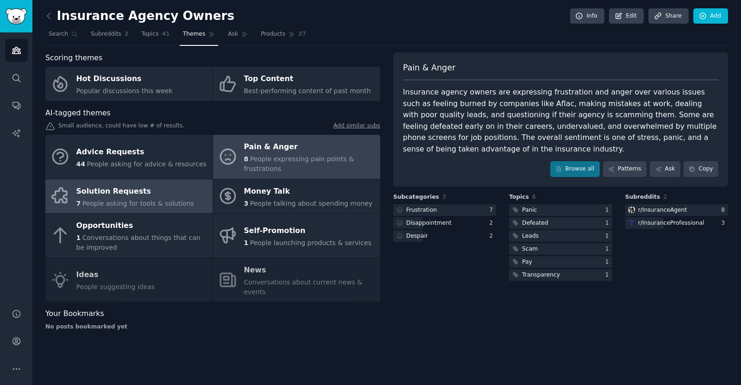
click at [177, 200] on span "People asking for tools & solutions" at bounding box center [138, 203] width 112 height 7
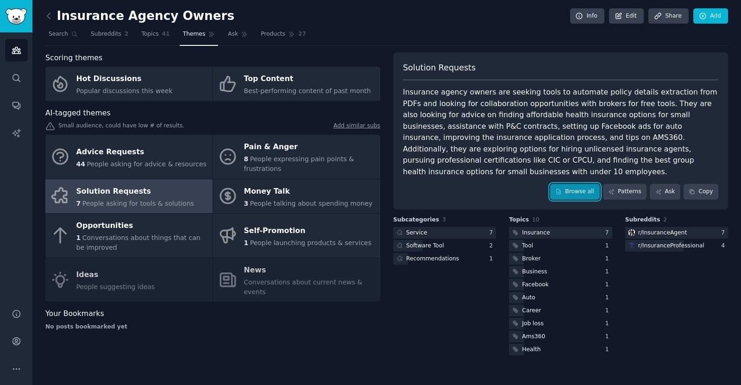
click at [593, 188] on link "Browse all" at bounding box center [575, 192] width 50 height 16
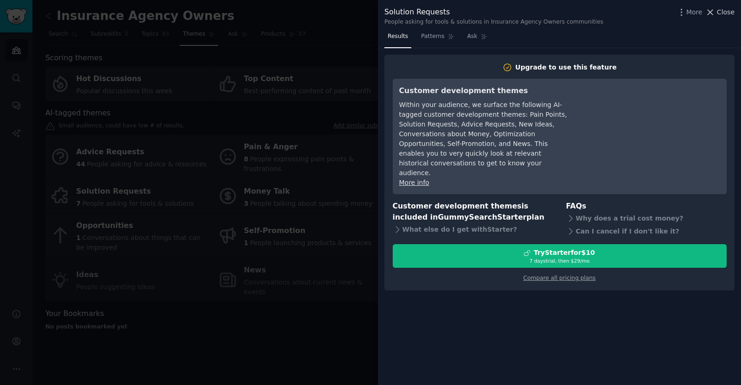
click at [714, 16] on icon at bounding box center [710, 12] width 10 height 10
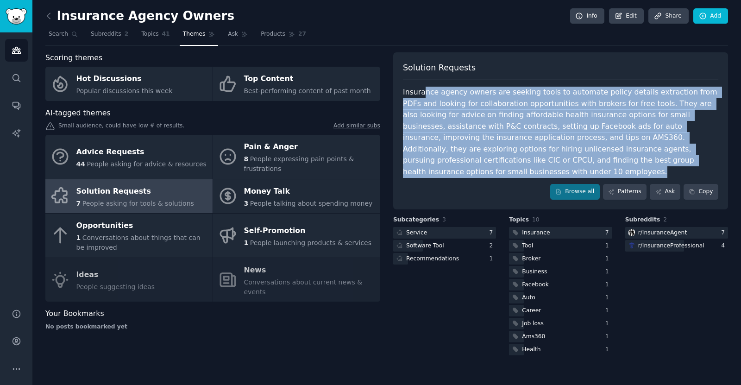
drag, startPoint x: 422, startPoint y: 96, endPoint x: 715, endPoint y: 157, distance: 299.2
click at [715, 157] on div "Insurance agency owners are seeking tools to automate policy details extraction…" at bounding box center [560, 132] width 315 height 91
click at [516, 106] on div "Insurance agency owners are seeking tools to automate policy details extraction…" at bounding box center [560, 132] width 315 height 91
drag, startPoint x: 642, startPoint y: 162, endPoint x: 398, endPoint y: 85, distance: 255.9
click at [398, 85] on div "Solution Requests Insurance agency owners are seeking tools to automate policy …" at bounding box center [560, 130] width 335 height 157
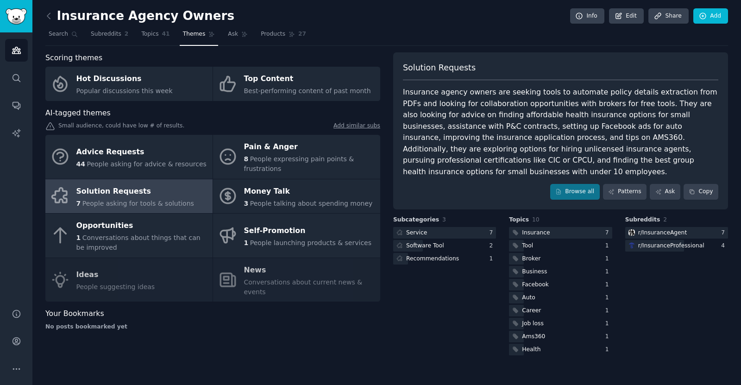
click at [461, 318] on div "Subcategories 3 Service 7 Software Tool 2 Recommendations 1" at bounding box center [444, 286] width 103 height 141
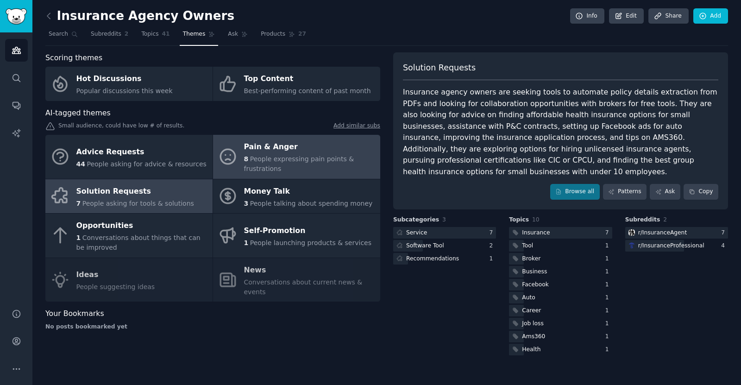
click at [300, 169] on div "8 People expressing pain points & frustrations" at bounding box center [310, 163] width 132 height 19
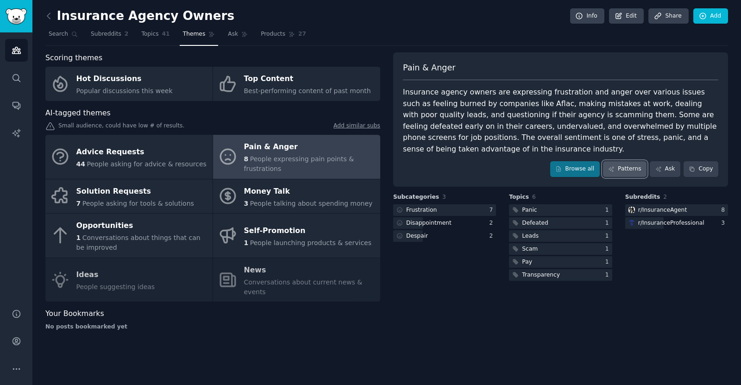
click at [622, 161] on link "Patterns" at bounding box center [625, 169] width 44 height 16
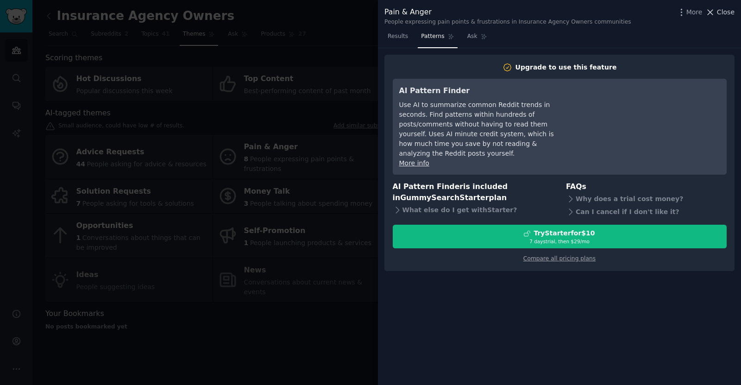
click at [727, 11] on span "Close" at bounding box center [726, 12] width 18 height 10
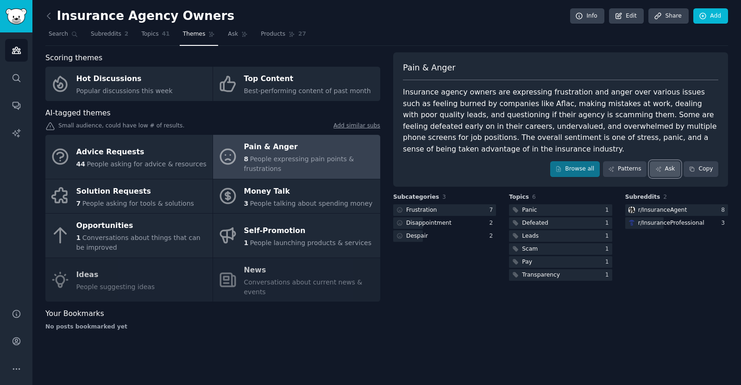
click at [666, 161] on link "Ask" at bounding box center [665, 169] width 31 height 16
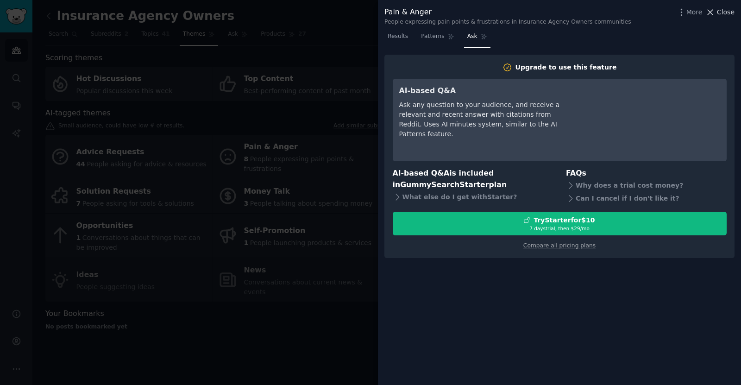
click at [717, 9] on button "Close" at bounding box center [719, 12] width 29 height 10
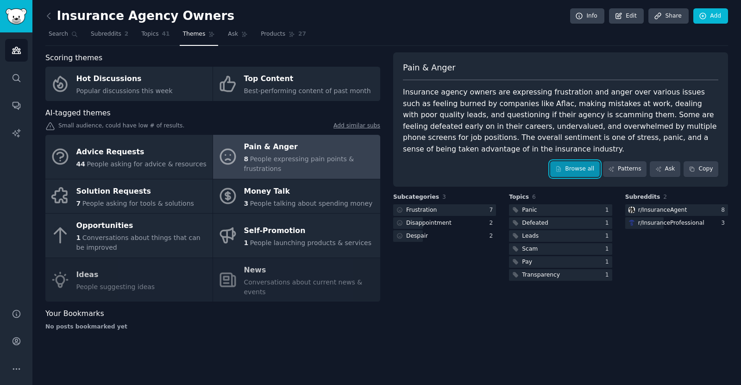
click at [591, 161] on link "Browse all" at bounding box center [575, 169] width 50 height 16
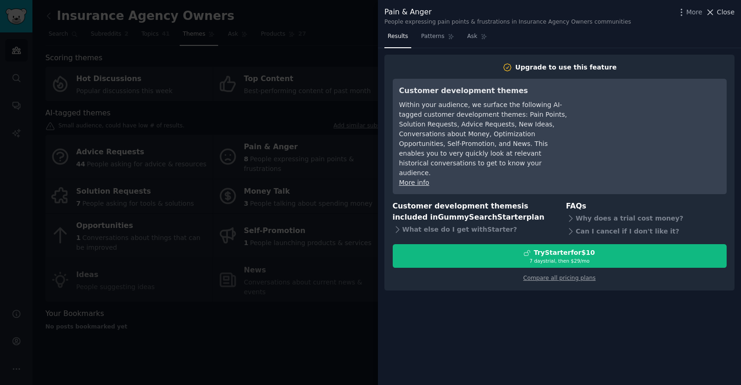
click at [732, 9] on span "Close" at bounding box center [726, 12] width 18 height 10
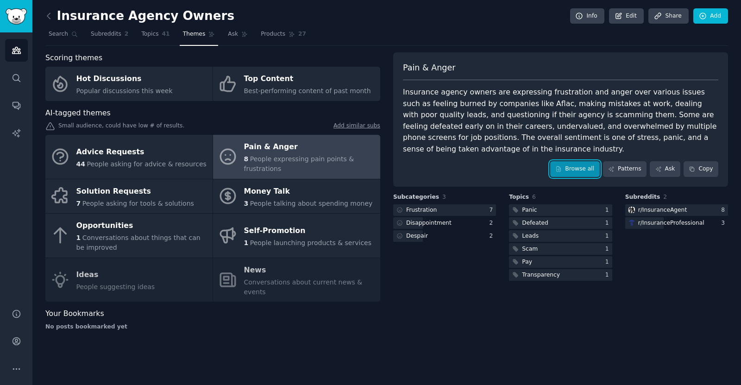
click at [573, 161] on link "Browse all" at bounding box center [575, 169] width 50 height 16
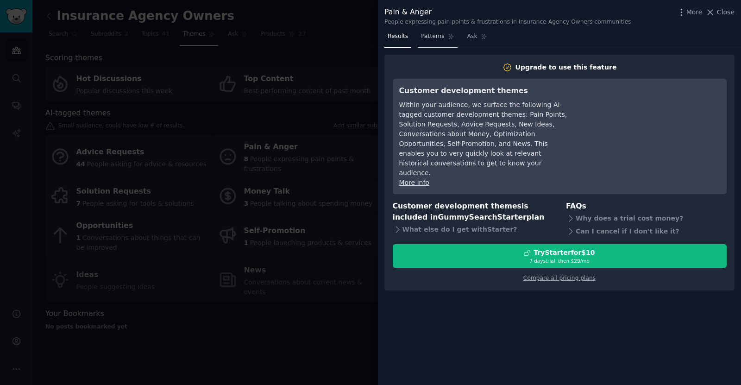
click at [421, 40] on span "Patterns" at bounding box center [432, 36] width 23 height 8
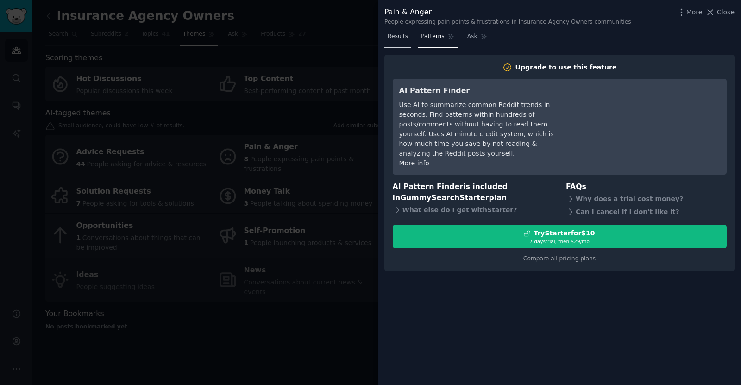
click at [398, 40] on span "Results" at bounding box center [398, 36] width 20 height 8
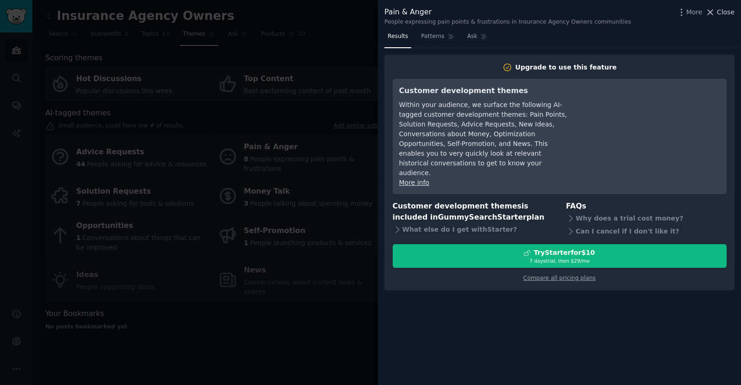
click at [715, 10] on icon at bounding box center [710, 12] width 10 height 10
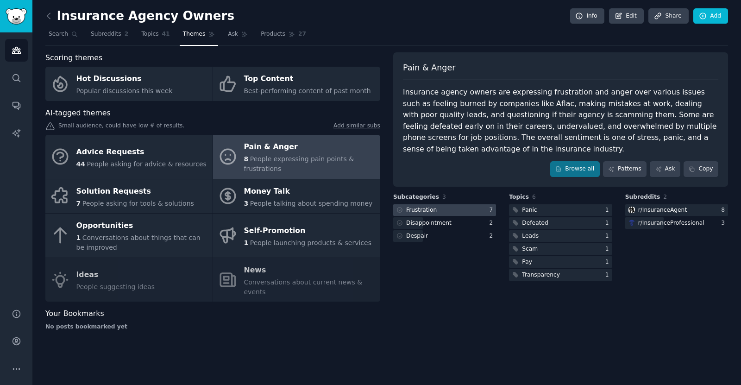
click at [451, 204] on div at bounding box center [444, 210] width 103 height 12
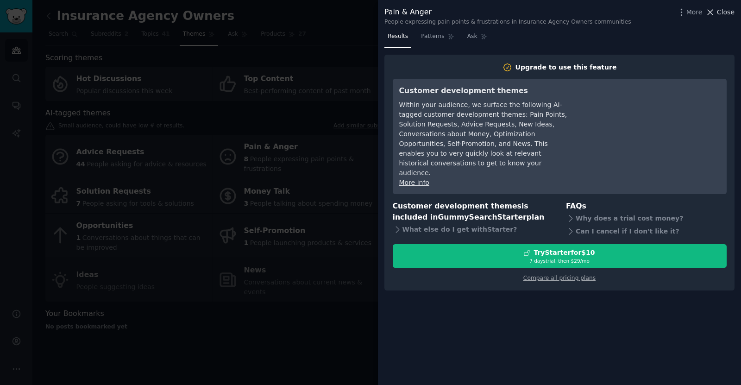
click at [725, 13] on span "Close" at bounding box center [726, 12] width 18 height 10
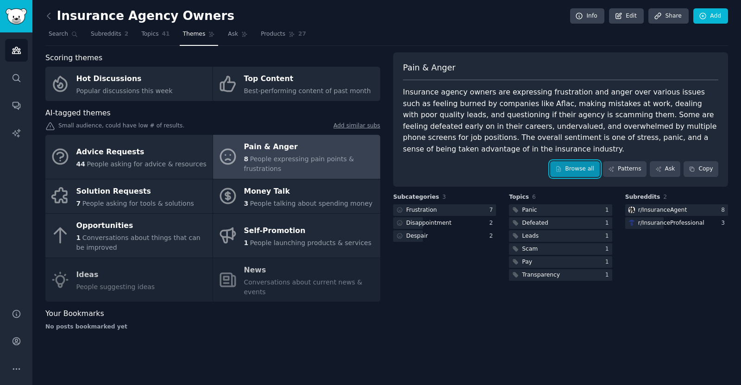
click at [561, 166] on icon at bounding box center [559, 168] width 4 height 5
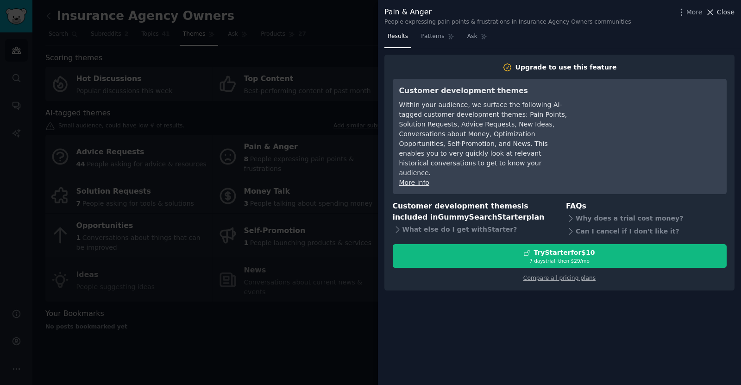
click at [714, 13] on icon at bounding box center [710, 12] width 10 height 10
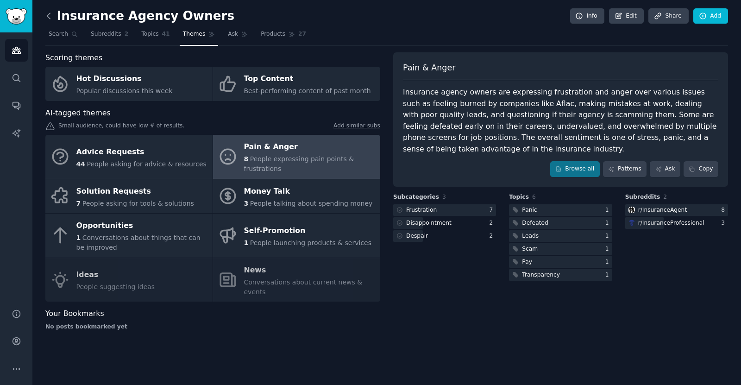
click at [50, 16] on icon at bounding box center [49, 16] width 10 height 10
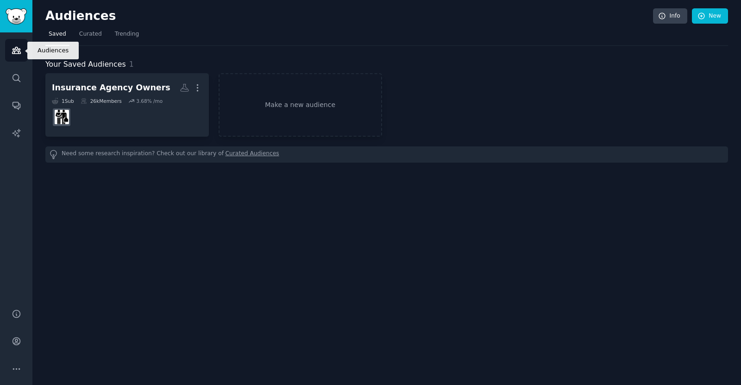
click at [12, 50] on icon "Sidebar" at bounding box center [17, 50] width 10 height 10
click at [16, 44] on link "Audiences" at bounding box center [16, 50] width 23 height 23
click at [717, 13] on link "New" at bounding box center [710, 16] width 36 height 16
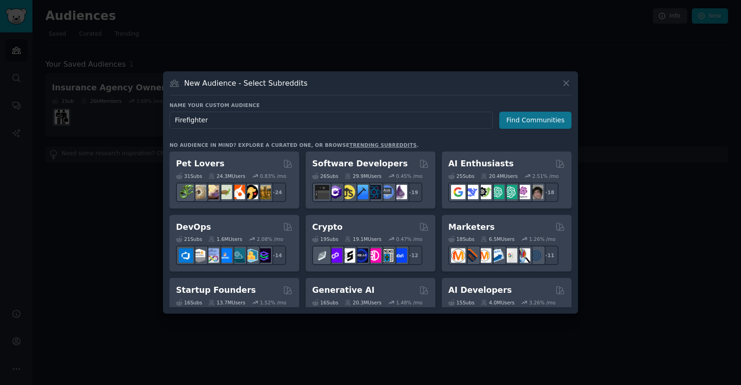
type input "Firefighter"
click at [549, 119] on button "Find Communities" at bounding box center [535, 120] width 72 height 17
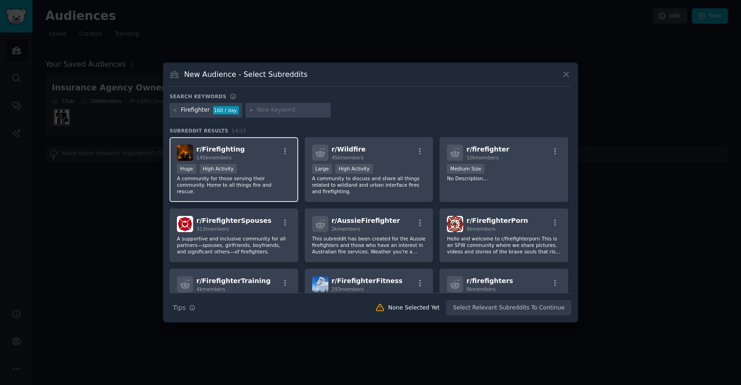
click at [260, 170] on div "Huge High Activity" at bounding box center [234, 170] width 114 height 12
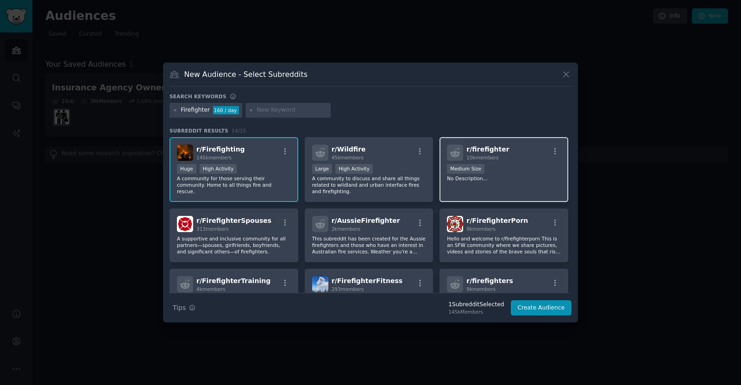
click at [539, 176] on p "No Description..." at bounding box center [504, 178] width 114 height 6
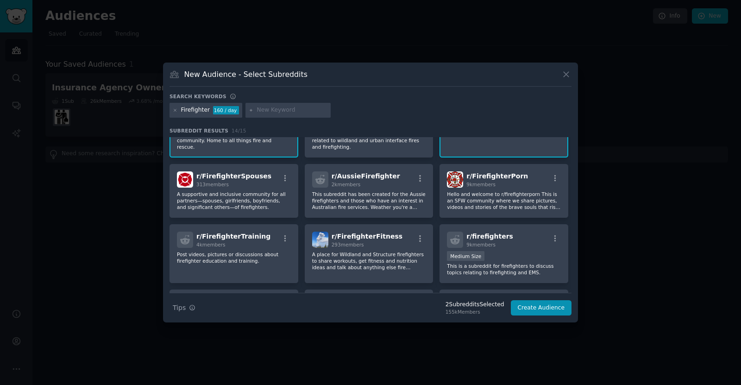
scroll to position [46, 0]
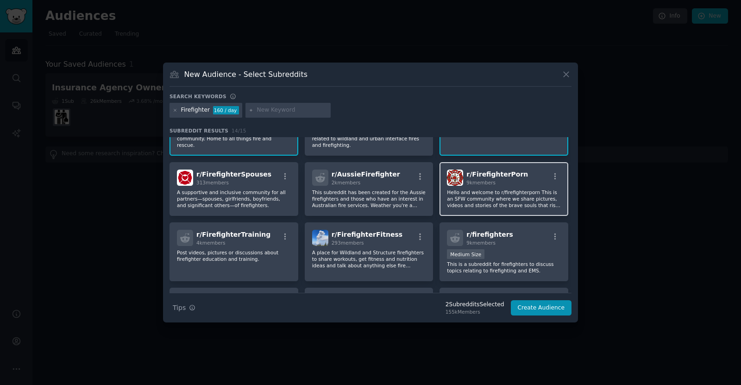
click at [514, 189] on p "Hello and welcome to r/firefighterporn This is an SFW community where we share …" at bounding box center [504, 198] width 114 height 19
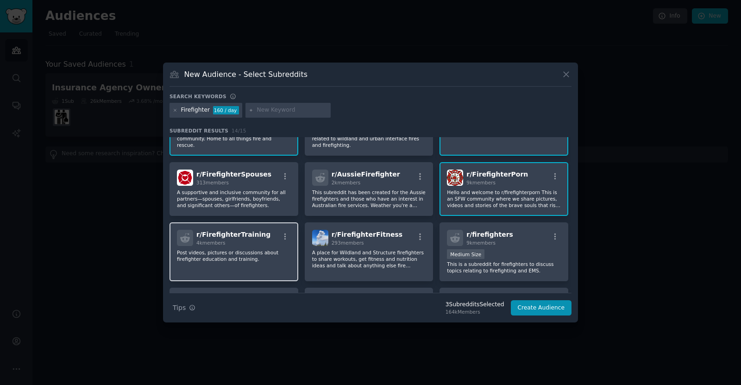
click at [248, 259] on div "r/ FirefighterTraining 4k members Post videos, pictures or discussions about fi…" at bounding box center [233, 251] width 129 height 59
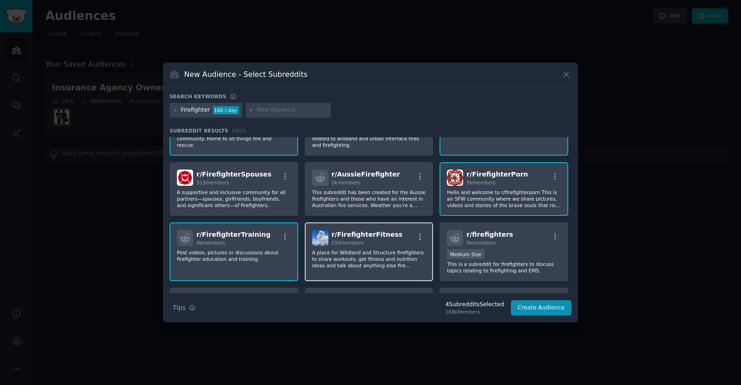
click at [408, 253] on p "A place for Wildland and Structure firefighters to share workouts, get fitness …" at bounding box center [369, 258] width 114 height 19
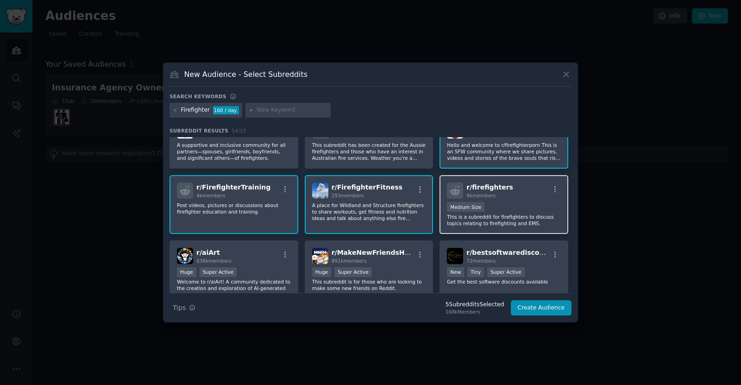
scroll to position [93, 0]
click at [526, 216] on p "This is a subreddit for firefighters to discuss topics relating to firefighting…" at bounding box center [504, 220] width 114 height 13
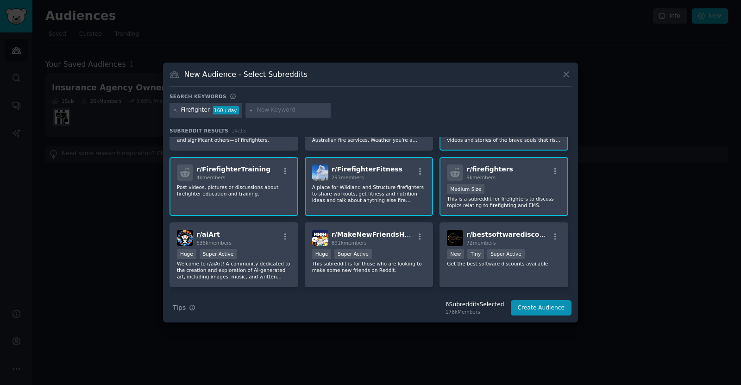
scroll to position [139, 0]
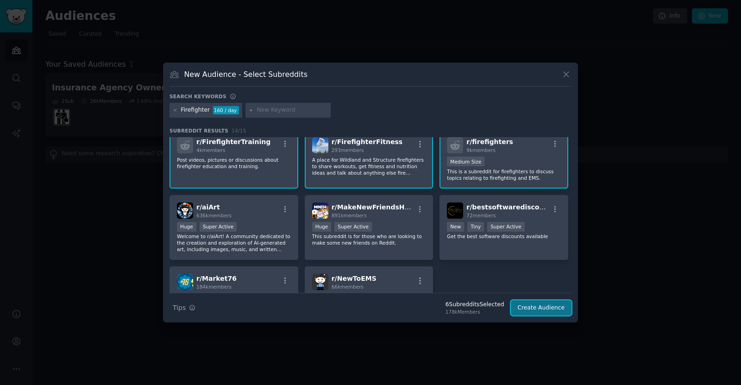
click at [558, 313] on button "Create Audience" at bounding box center [541, 308] width 61 height 16
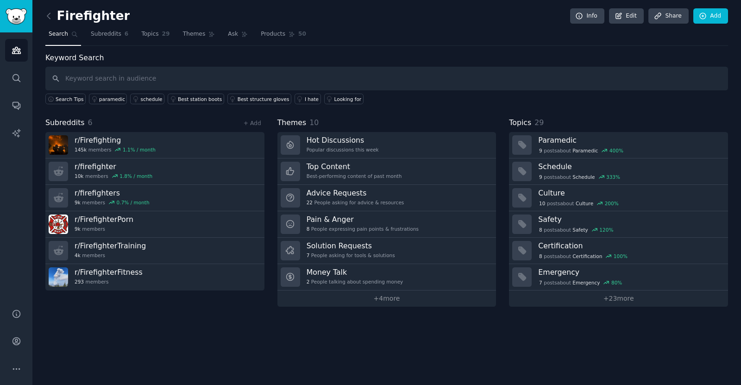
click at [164, 75] on input "text" at bounding box center [386, 79] width 683 height 24
type input "CPAT"
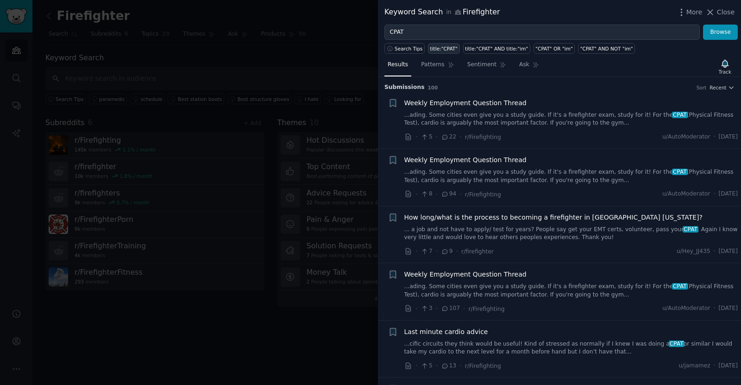
click at [442, 50] on div "title:"CPAT"" at bounding box center [444, 48] width 28 height 6
type input "title:"CPAT""
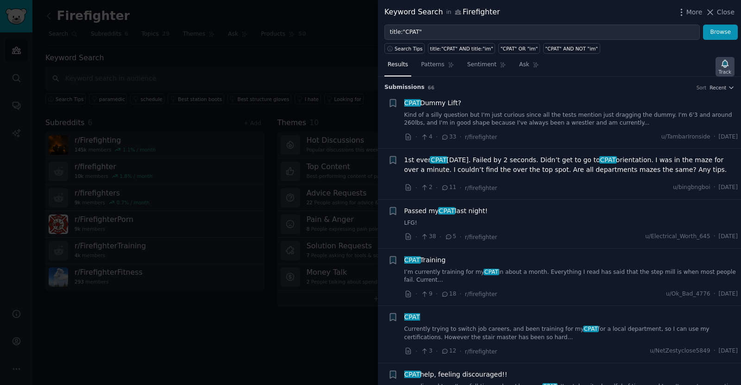
click at [725, 69] on div "Track" at bounding box center [725, 72] width 13 height 6
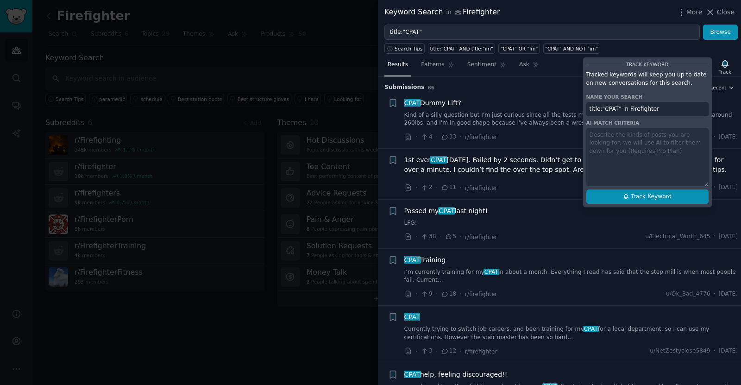
click at [646, 197] on span "Track Keyword" at bounding box center [651, 197] width 41 height 8
type input "title:"CPAT" in Firefighter"
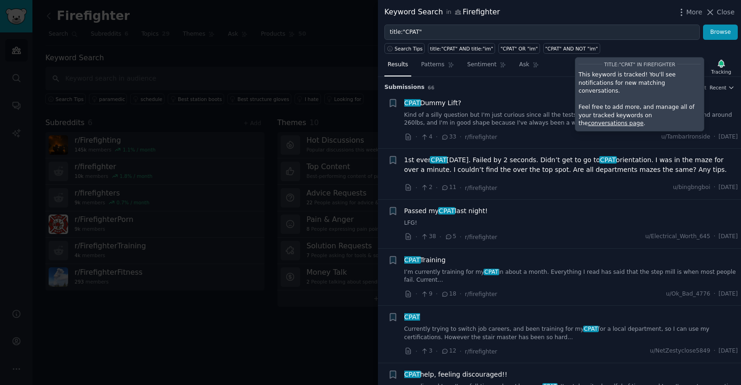
click at [735, 12] on div "Keyword Search in Firefighter More Close" at bounding box center [559, 12] width 363 height 25
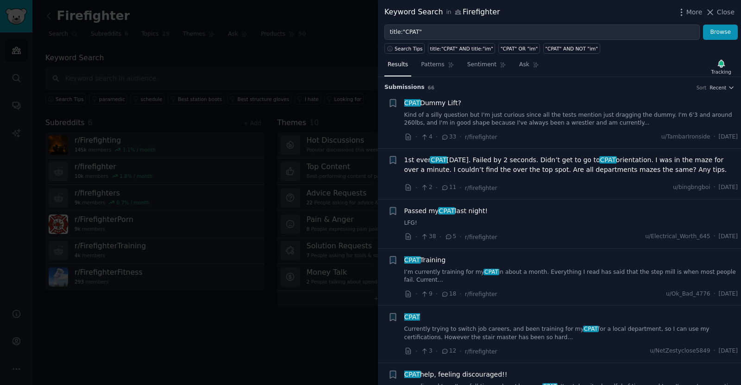
click at [726, 11] on span "Close" at bounding box center [726, 12] width 18 height 10
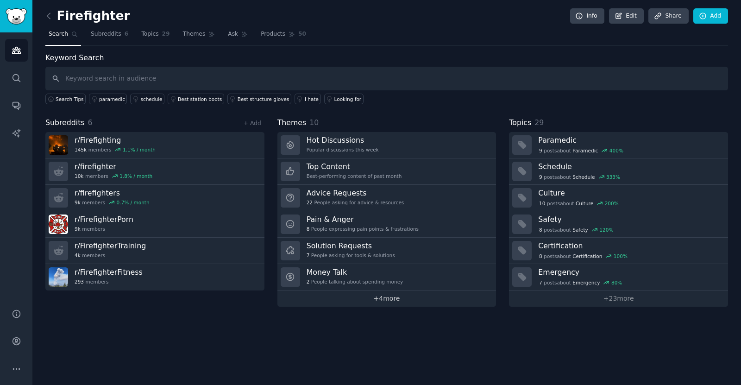
click at [390, 300] on link "+ 4 more" at bounding box center [386, 298] width 219 height 16
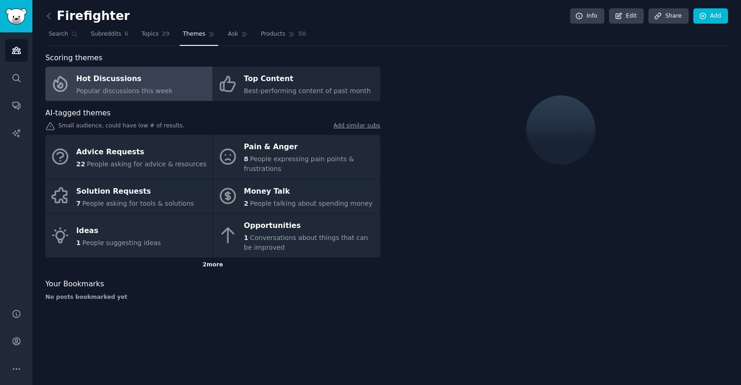
click at [205, 261] on div "2 more" at bounding box center [212, 264] width 335 height 15
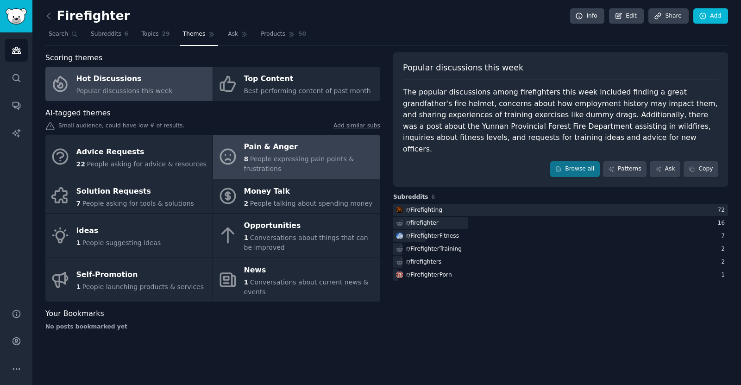
click at [318, 164] on div "8 People expressing pain points & frustrations" at bounding box center [310, 163] width 132 height 19
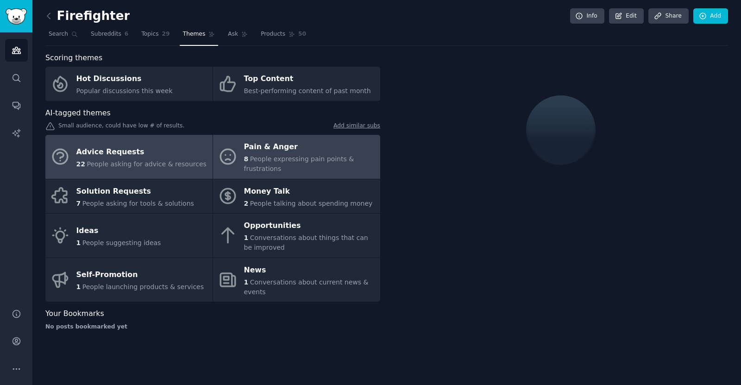
click at [194, 157] on link "Advice Requests 22 People asking for advice & resources" at bounding box center [128, 157] width 167 height 44
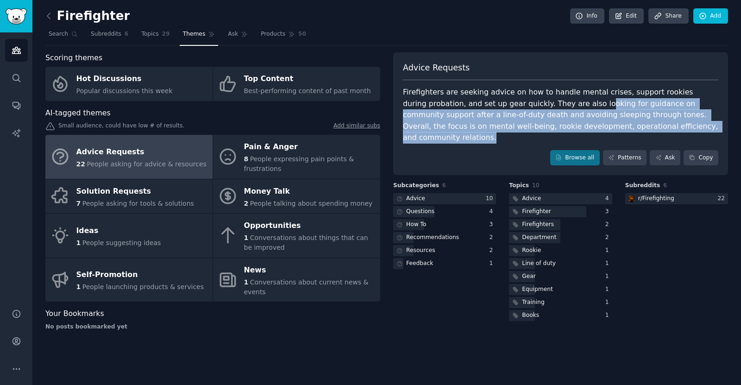
drag, startPoint x: 533, startPoint y: 101, endPoint x: 627, endPoint y: 126, distance: 97.3
click at [627, 125] on div "Firefighters are seeking advice on how to handle mental crises, support rookies…" at bounding box center [560, 115] width 315 height 57
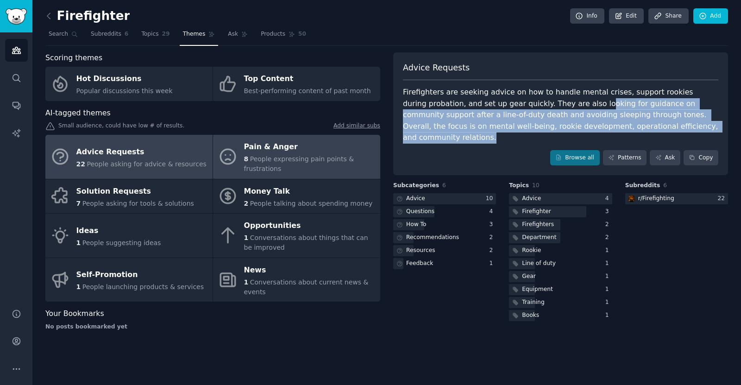
click at [314, 167] on div "8 People expressing pain points & frustrations" at bounding box center [310, 163] width 132 height 19
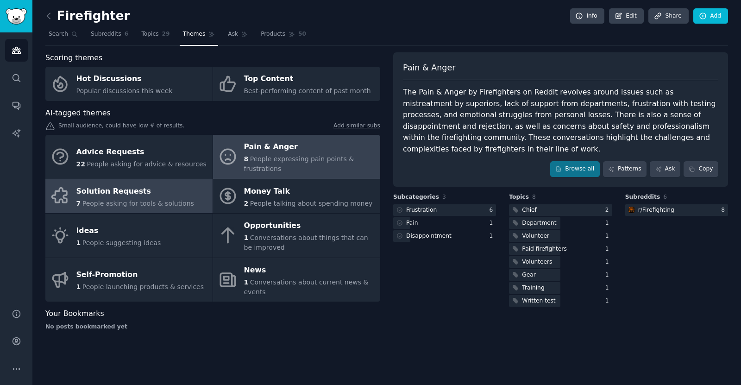
click at [156, 201] on span "People asking for tools & solutions" at bounding box center [138, 203] width 112 height 7
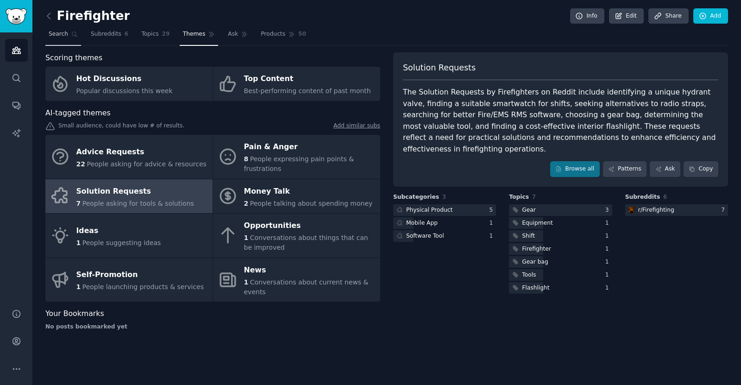
click at [54, 35] on span "Search" at bounding box center [58, 34] width 19 height 8
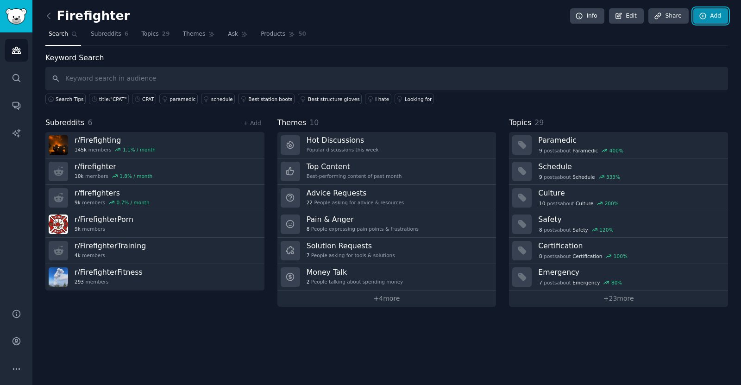
click at [708, 19] on link "Add" at bounding box center [710, 16] width 35 height 16
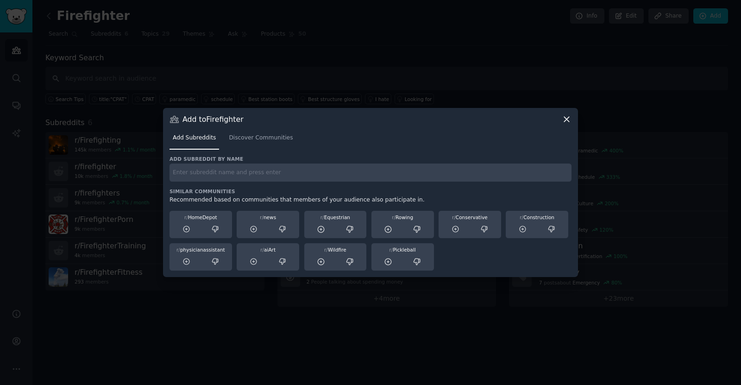
click at [569, 119] on icon at bounding box center [567, 119] width 10 height 10
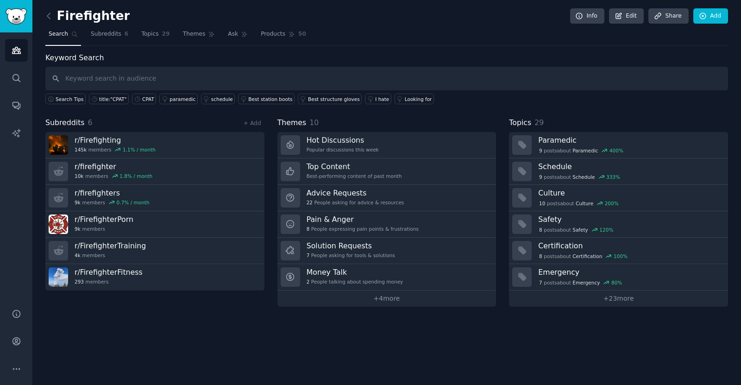
click at [469, 37] on nav "Search Subreddits 6 Topics 29 Themes Ask Products 50" at bounding box center [386, 36] width 683 height 19
click at [144, 37] on span "Topics" at bounding box center [149, 34] width 17 height 8
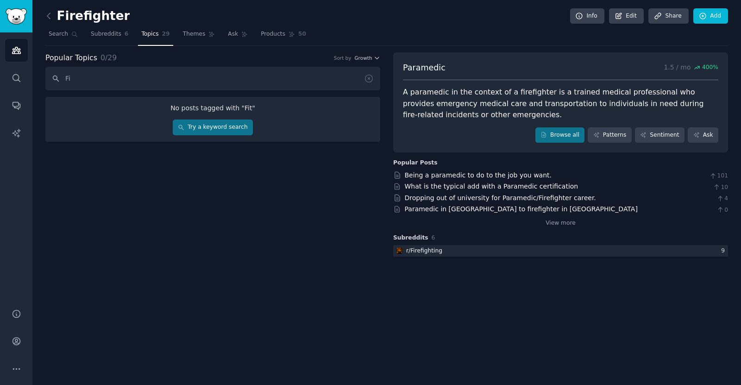
type input "F"
type input "w"
type input "exercise"
click at [237, 135] on div "No posts tagged with " exercise " Try a keyword search" at bounding box center [212, 119] width 335 height 45
click at [237, 133] on link "Try a keyword search" at bounding box center [213, 127] width 80 height 16
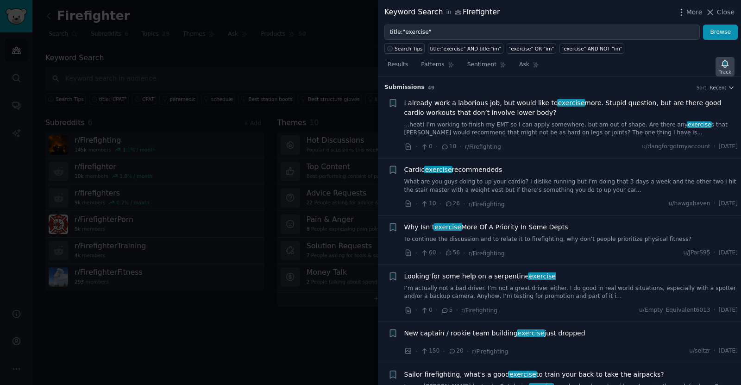
click at [722, 65] on icon "button" at bounding box center [724, 63] width 6 height 7
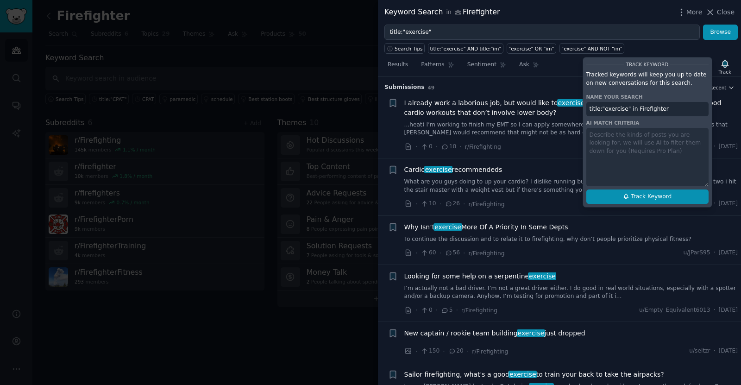
click at [653, 198] on span "Track Keyword" at bounding box center [651, 197] width 41 height 8
type input "title:"exercise" in Firefighter"
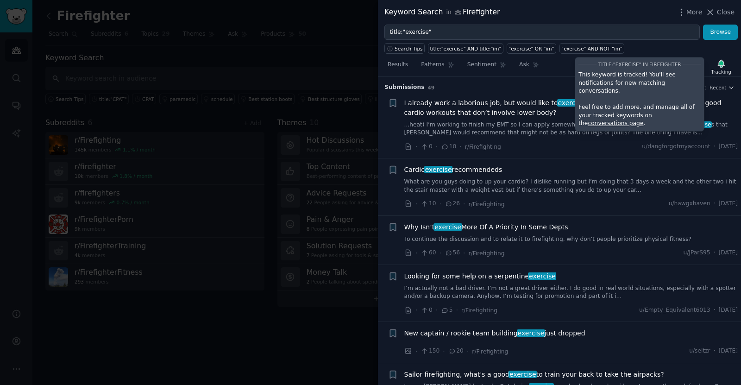
click at [654, 44] on div "Search Tips title:"exercise" AND title:"im" "exercise" OR "im" "exercise" AND N…" at bounding box center [559, 47] width 363 height 14
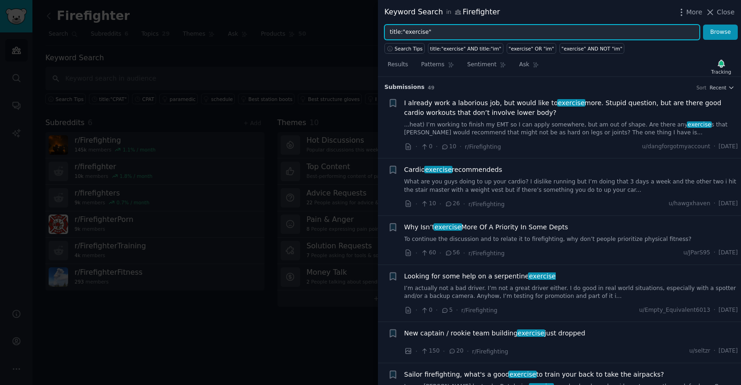
drag, startPoint x: 404, startPoint y: 35, endPoint x: 275, endPoint y: 40, distance: 128.8
click at [275, 40] on div "Keyword Search in Firefighter More Close title:"exercise" Browse Search Tips ti…" at bounding box center [370, 192] width 741 height 385
type input "workout"
click at [703, 25] on button "Browse" at bounding box center [720, 33] width 35 height 16
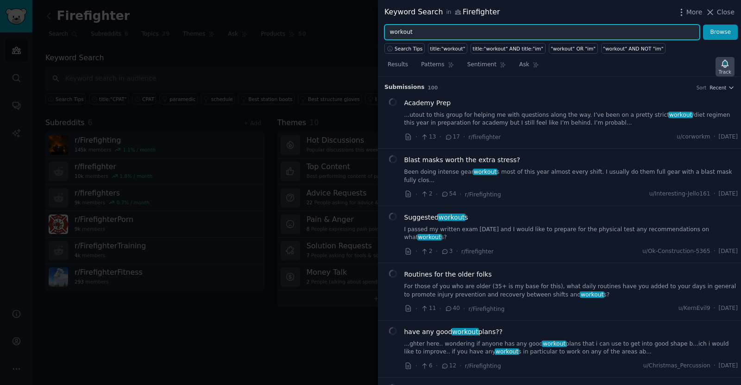
click at [721, 65] on icon "button" at bounding box center [725, 64] width 10 height 10
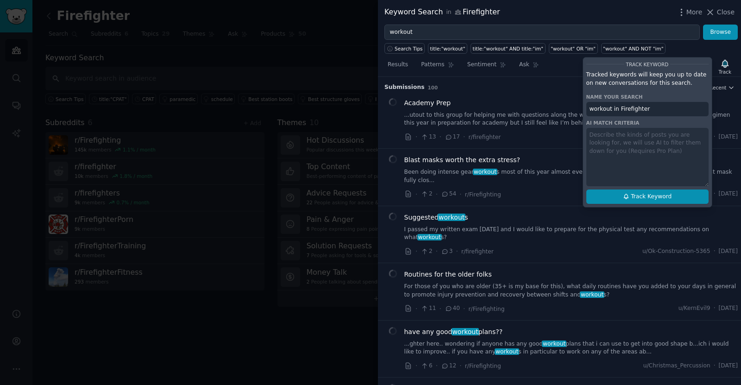
click at [667, 194] on span "Track Keyword" at bounding box center [651, 197] width 41 height 8
type input "workout in Firefighter"
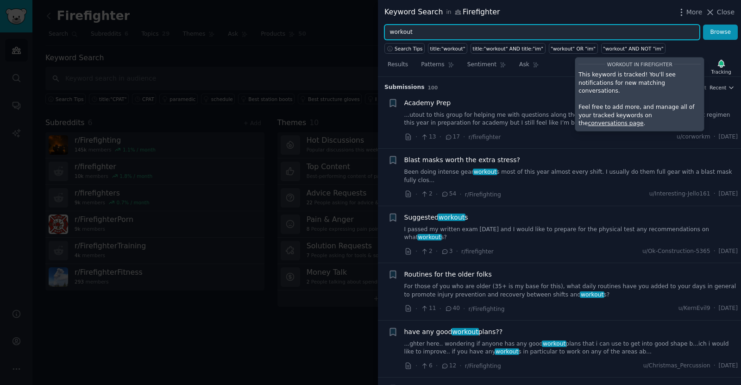
drag, startPoint x: 445, startPoint y: 33, endPoint x: 328, endPoint y: 37, distance: 116.8
click at [328, 37] on div "Keyword Search in Firefighter More Close workout Browse Search Tips title:"work…" at bounding box center [370, 192] width 741 height 385
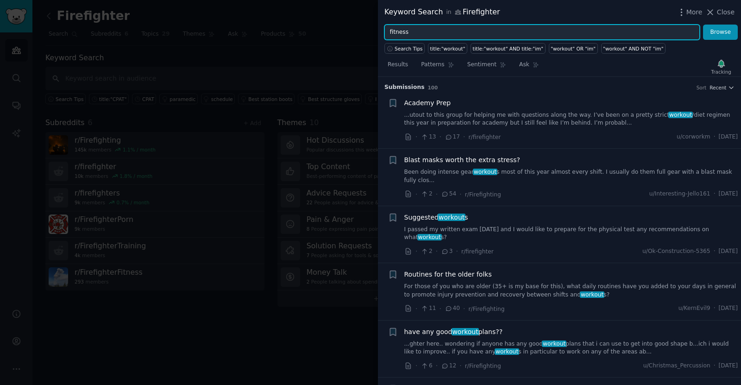
type input "fitness"
click at [703, 25] on button "Browse" at bounding box center [720, 33] width 35 height 16
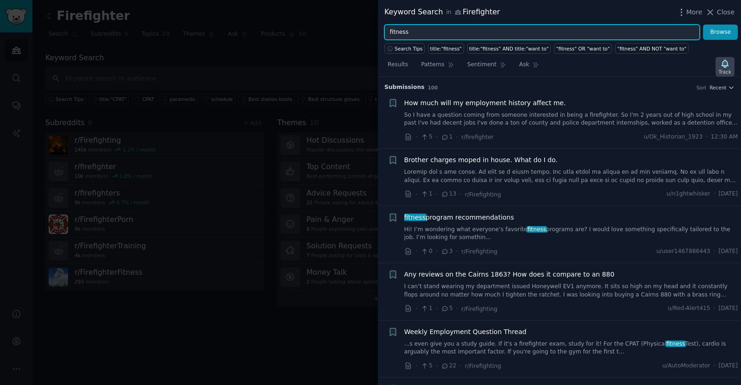
click at [724, 68] on icon "button" at bounding box center [725, 64] width 10 height 10
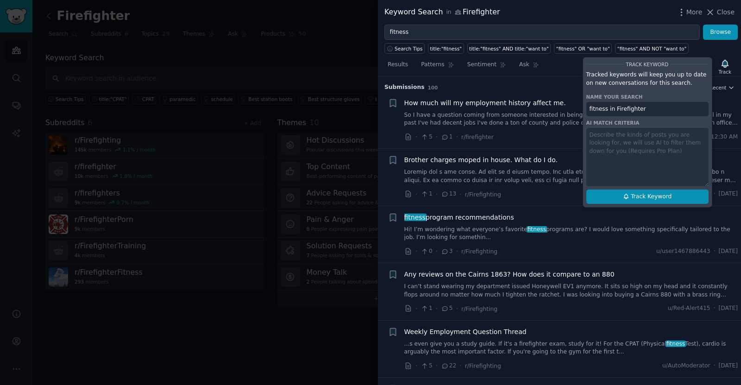
click at [644, 197] on span "Track Keyword" at bounding box center [651, 197] width 41 height 8
type input "fitness in Firefighter"
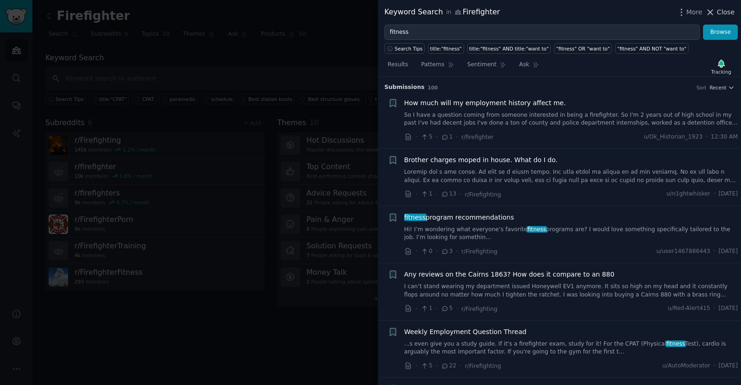
click at [715, 15] on icon at bounding box center [710, 12] width 10 height 10
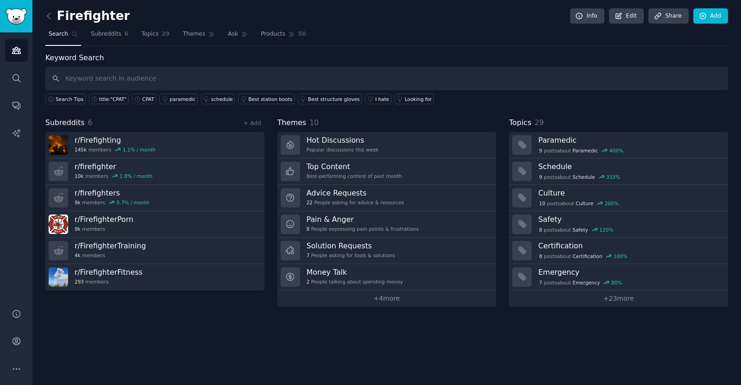
click at [450, 36] on nav "Search Subreddits 6 Topics 29 Themes Ask Products 50" at bounding box center [386, 36] width 683 height 19
click at [219, 333] on div "Firefighter Info Edit Share Add Search Subreddits 6 Topics 29 Themes Ask Produc…" at bounding box center [386, 192] width 708 height 385
click at [54, 11] on link at bounding box center [51, 16] width 12 height 15
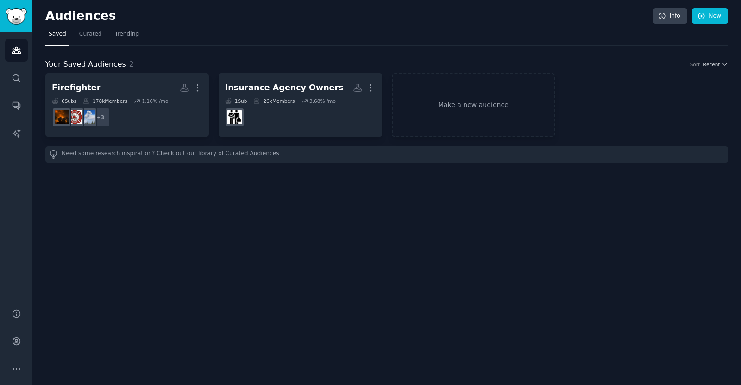
click at [267, 68] on div "Your Saved Audiences 2 Sort Recent" at bounding box center [386, 65] width 683 height 12
